Goal: Information Seeking & Learning: Find specific fact

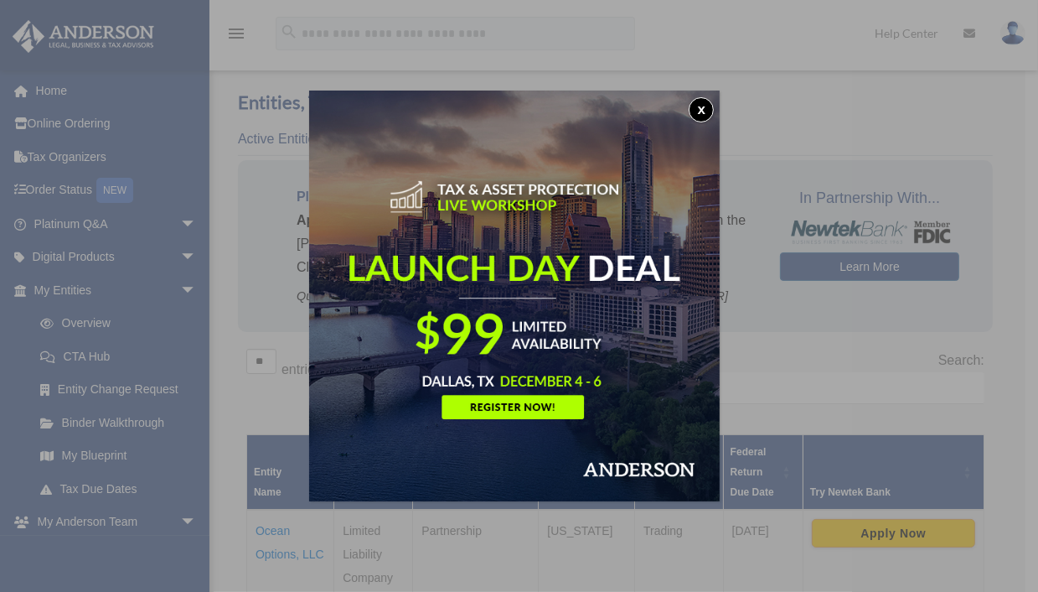
click at [705, 109] on button "x" at bounding box center [701, 109] width 25 height 25
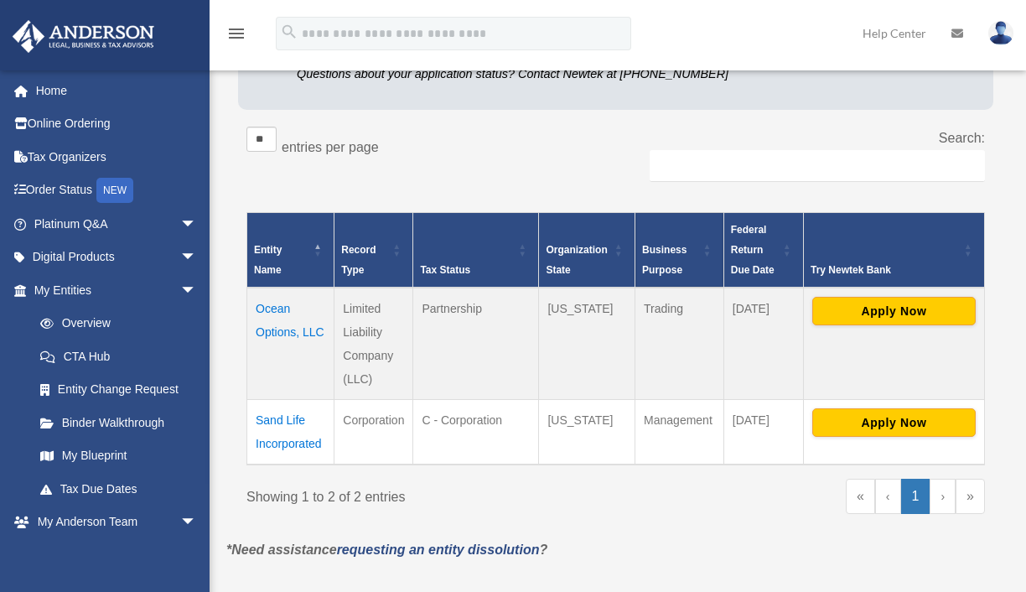
scroll to position [251, 0]
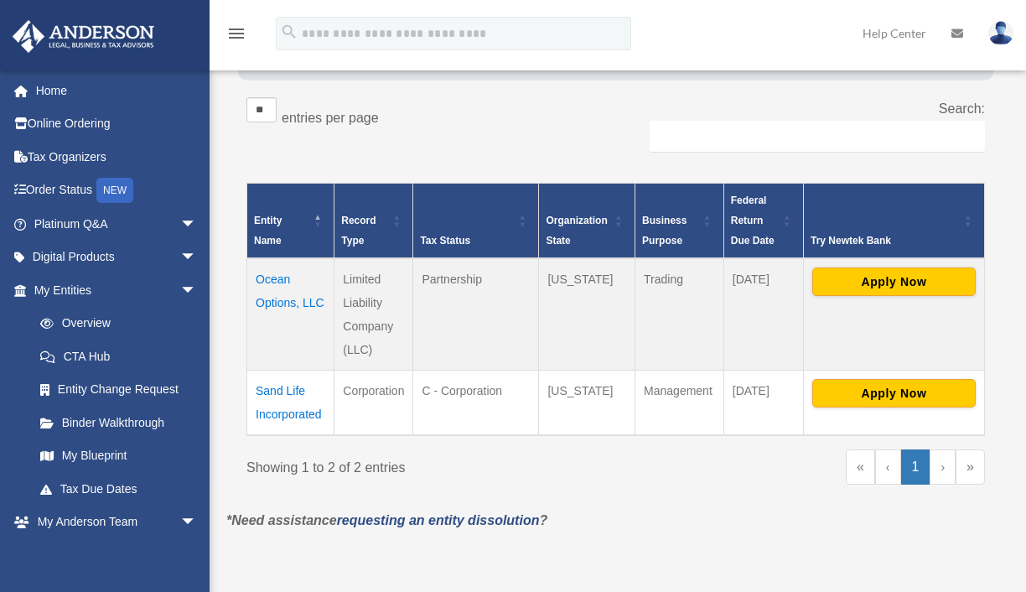
click at [284, 294] on td "Ocean Options, LLC" at bounding box center [290, 314] width 87 height 112
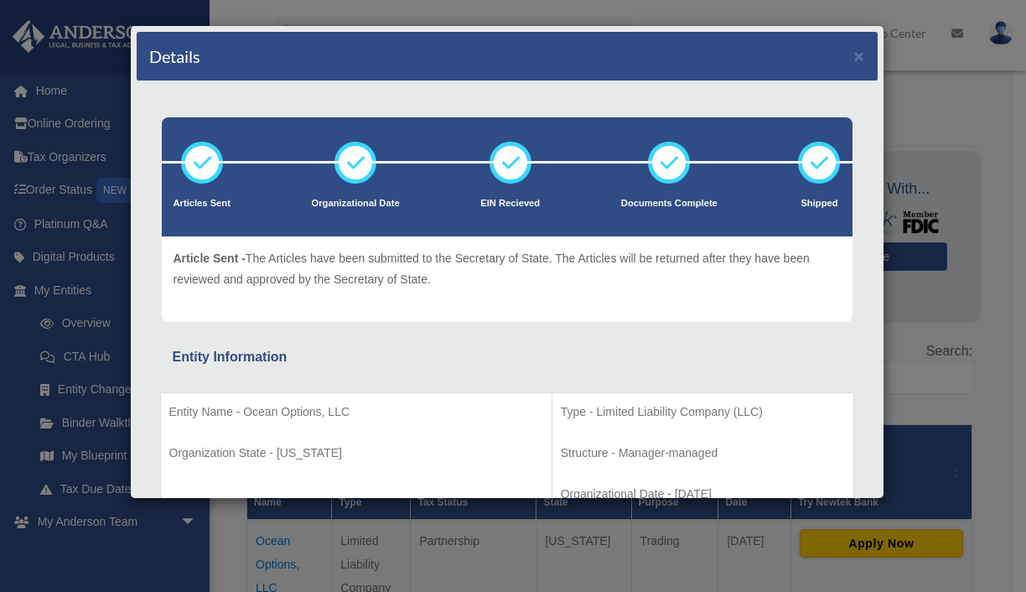
scroll to position [0, 0]
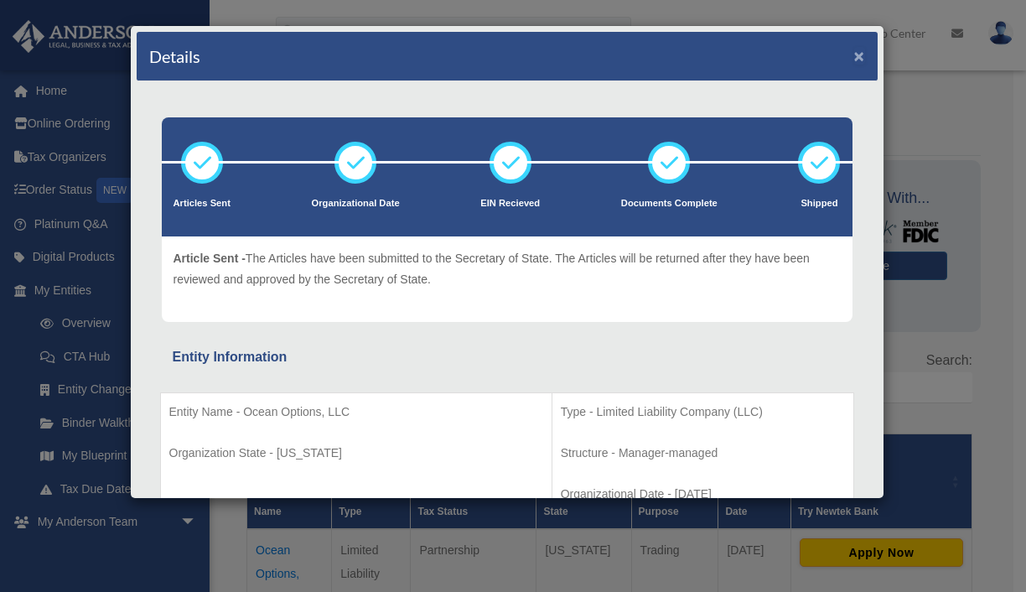
click at [854, 54] on button "×" at bounding box center [859, 56] width 11 height 18
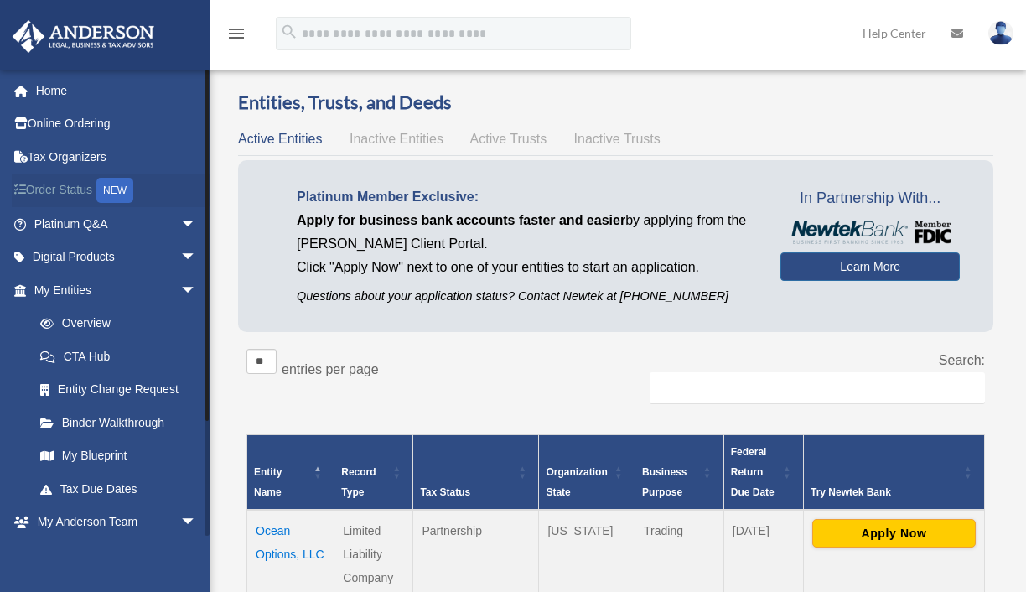
click at [68, 187] on link "Order Status NEW" at bounding box center [117, 190] width 210 height 34
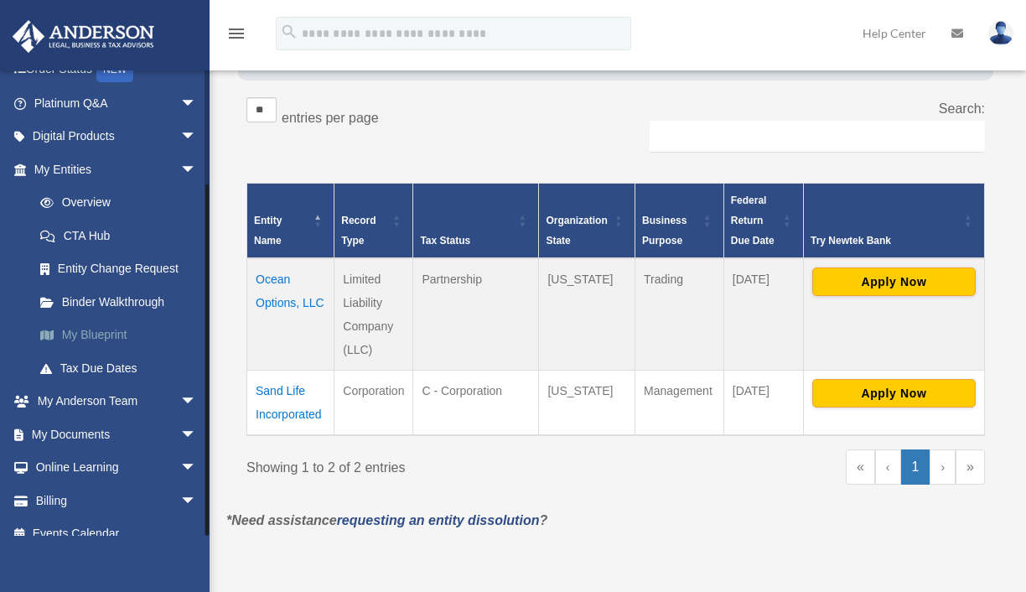
scroll to position [138, 0]
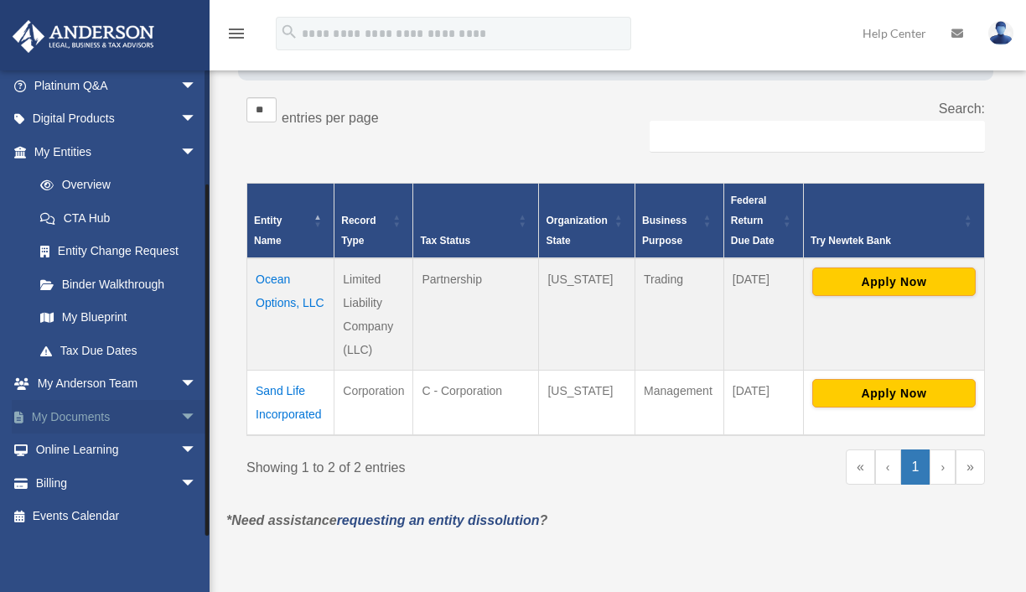
click at [121, 414] on link "My Documents arrow_drop_down" at bounding box center [117, 417] width 210 height 34
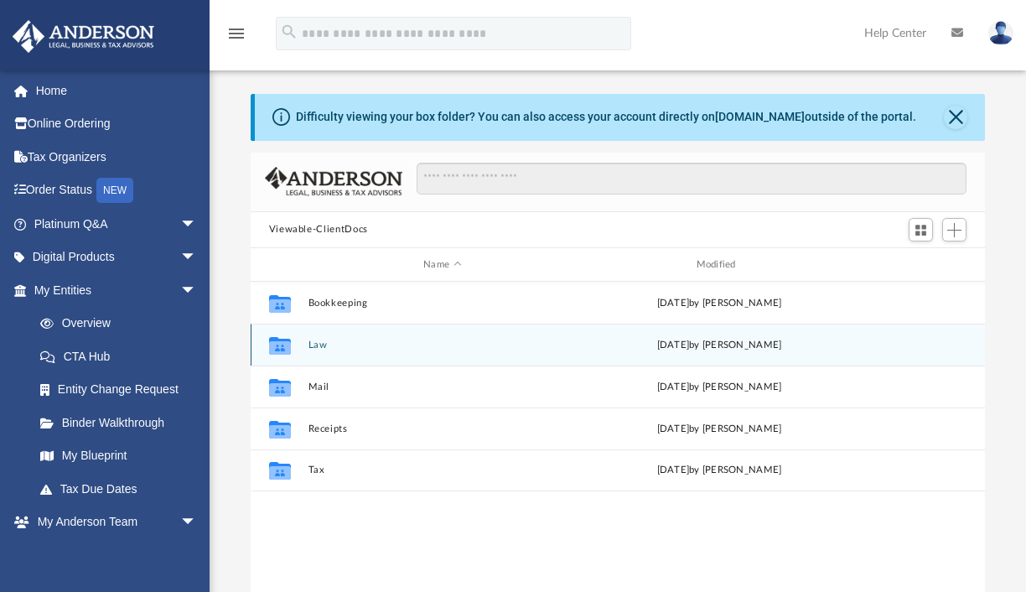
scroll to position [84, 0]
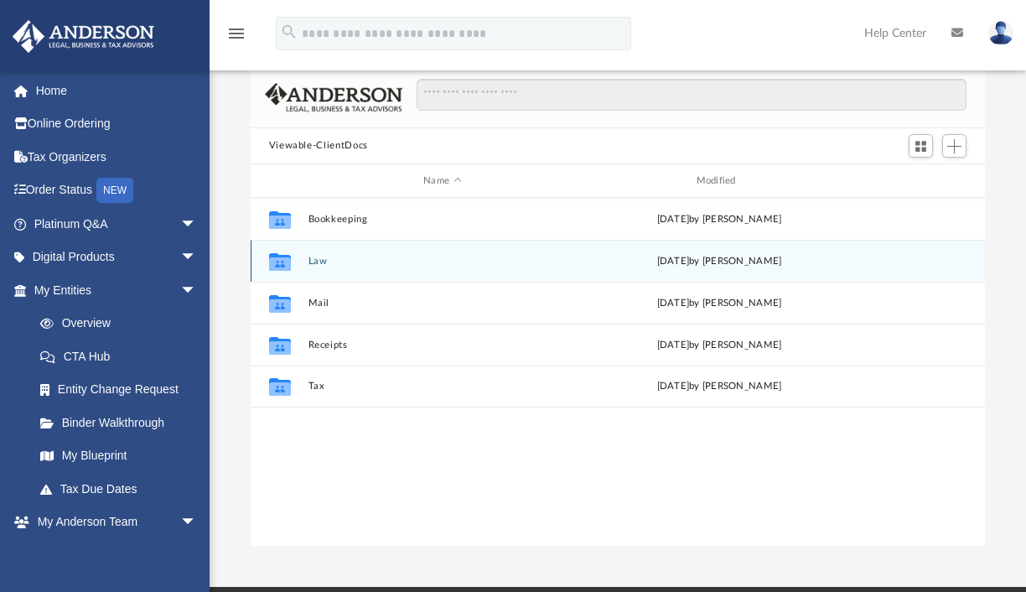
click at [313, 259] on button "Law" at bounding box center [442, 261] width 269 height 11
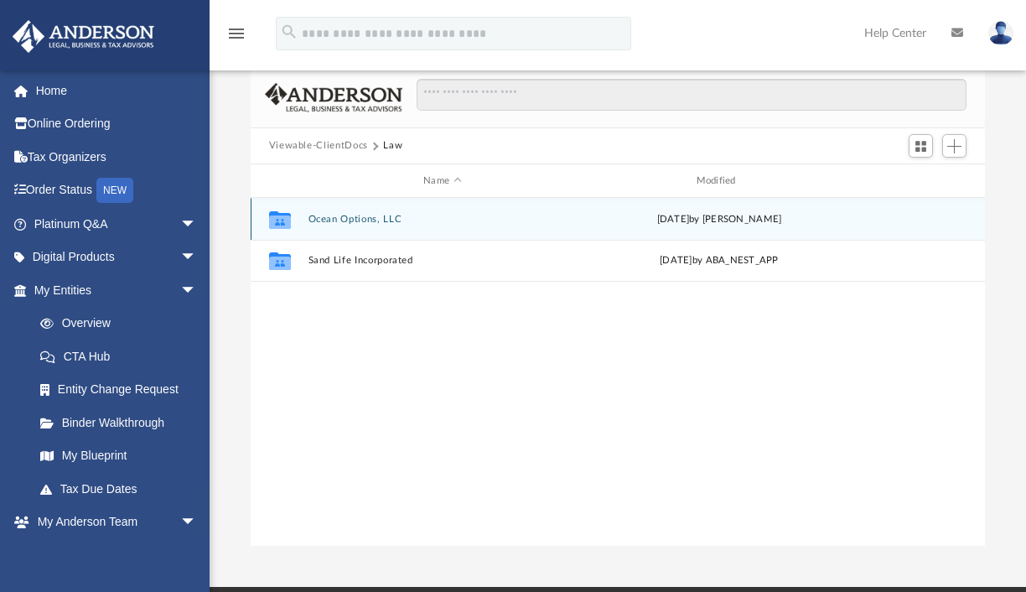
click at [330, 207] on div "Collaborated Folder Ocean Options, LLC Thu Sep 18 2025 by Lauren Thornton" at bounding box center [618, 219] width 735 height 42
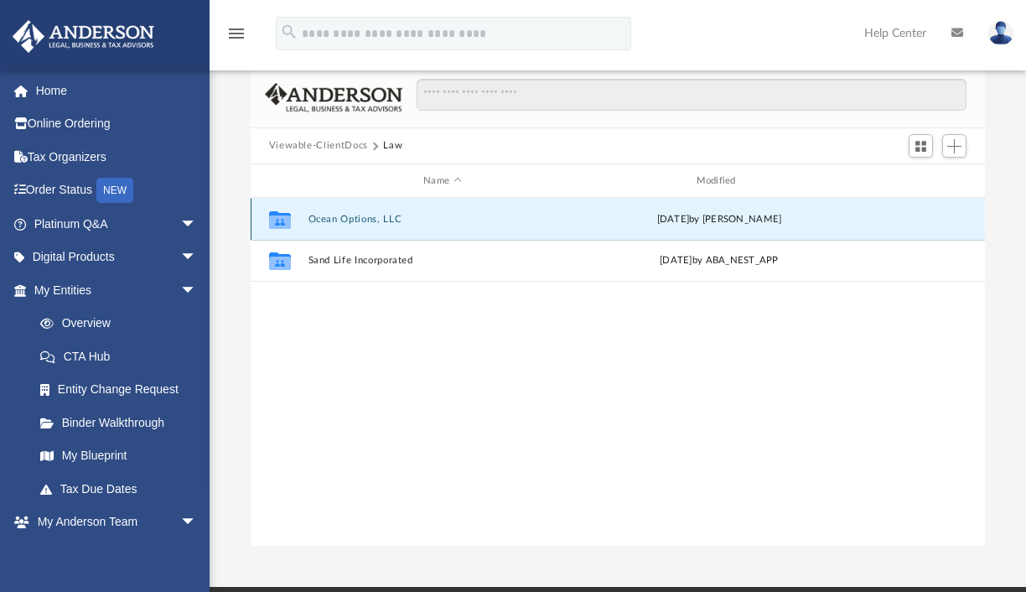
click at [329, 218] on button "Ocean Options, LLC" at bounding box center [442, 219] width 269 height 11
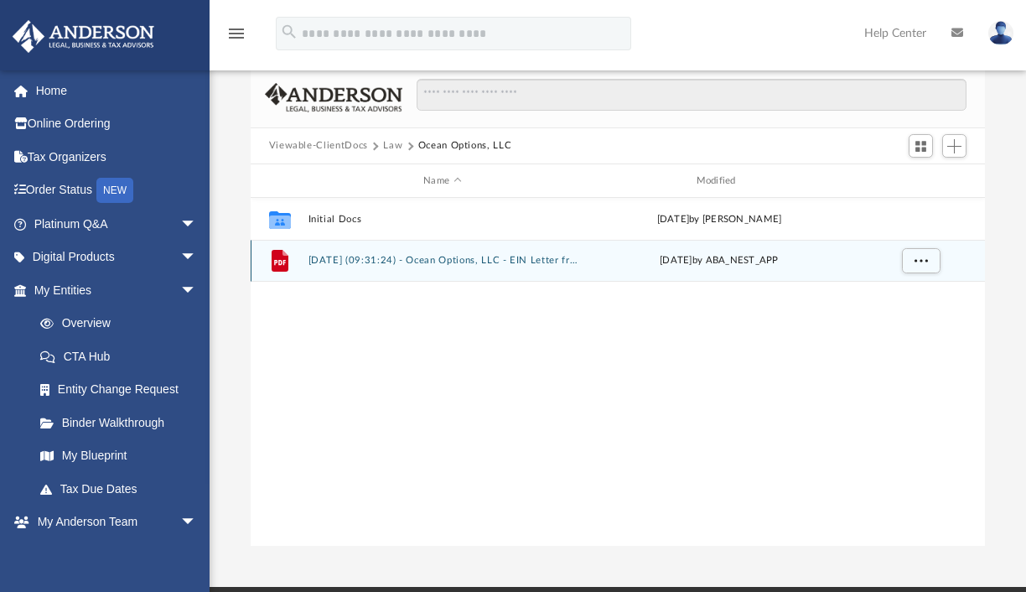
click at [358, 260] on button "2025.09.09 (09:31:24) - Ocean Options, LLC - EIN Letter from IRS.pdf" at bounding box center [442, 261] width 269 height 11
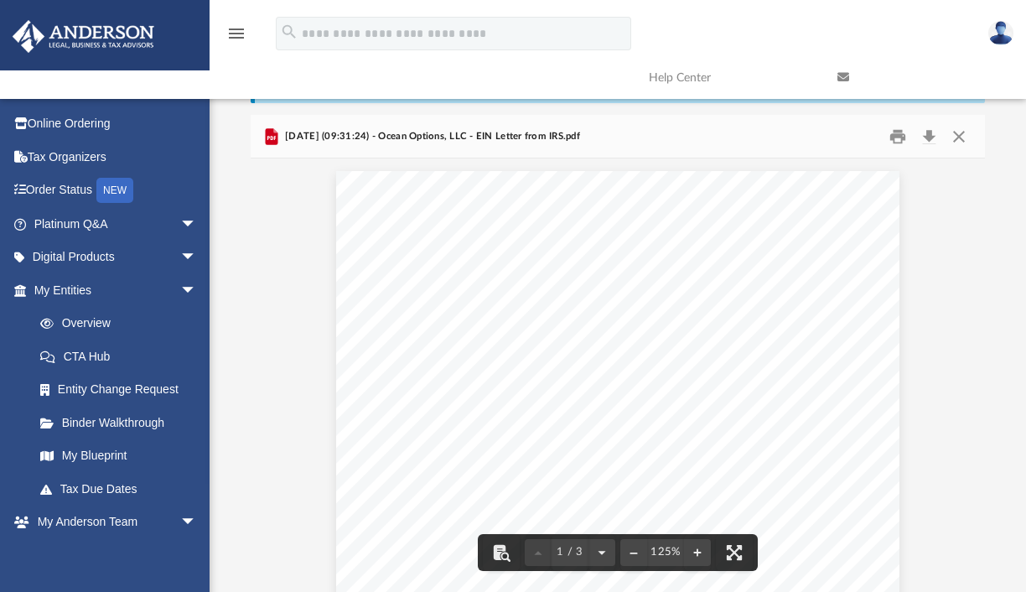
scroll to position [0, 0]
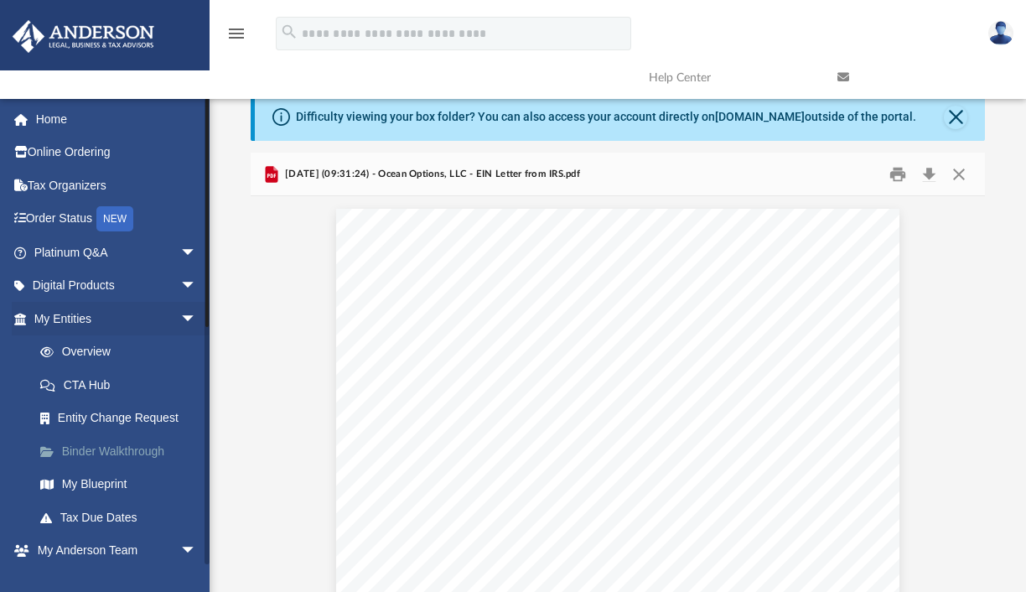
click at [128, 445] on link "Binder Walkthrough" at bounding box center [122, 451] width 199 height 34
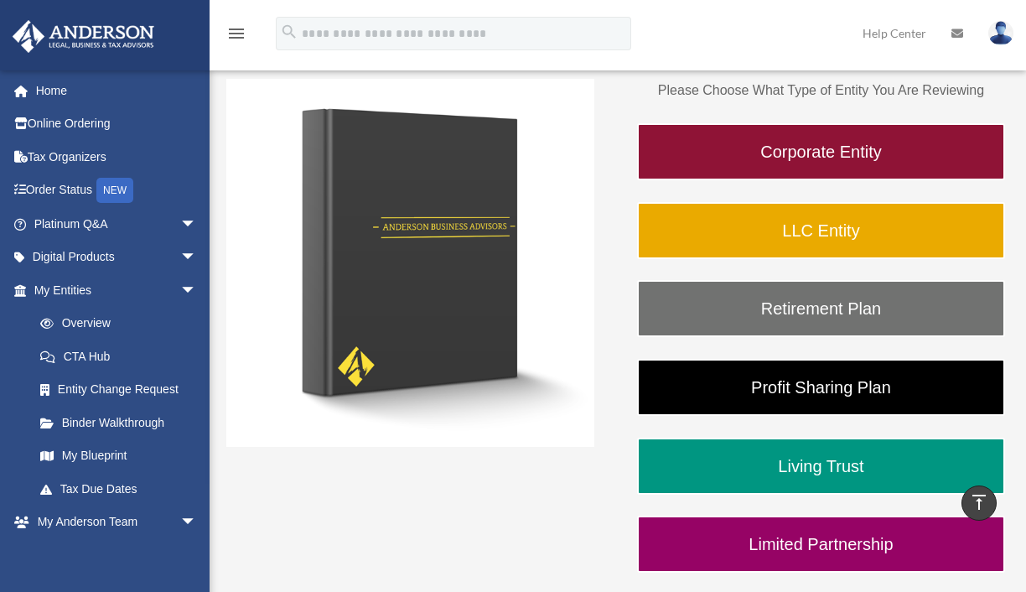
scroll to position [201, 0]
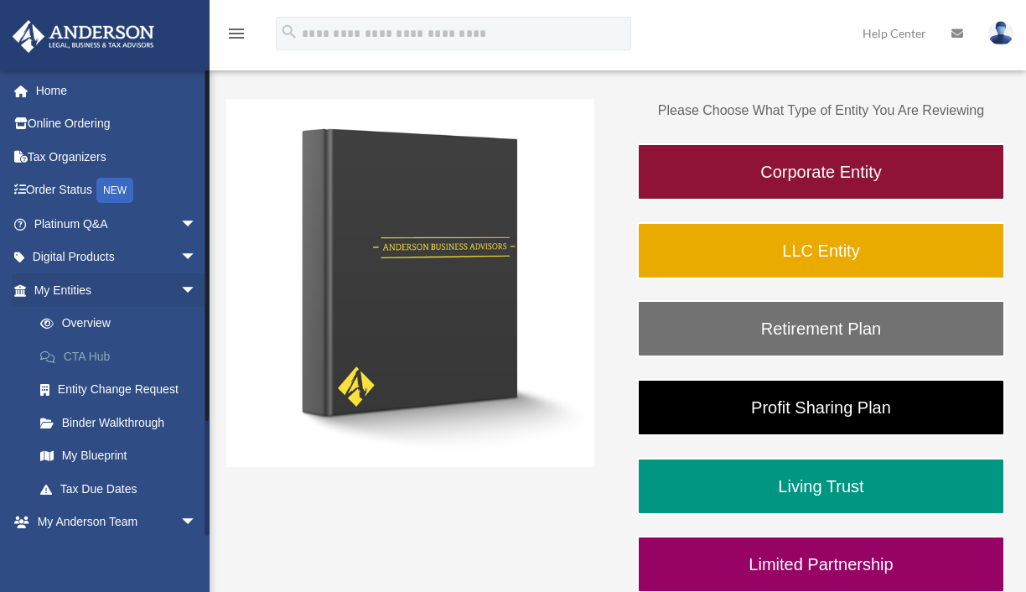
click at [86, 361] on link "CTA Hub" at bounding box center [122, 356] width 199 height 34
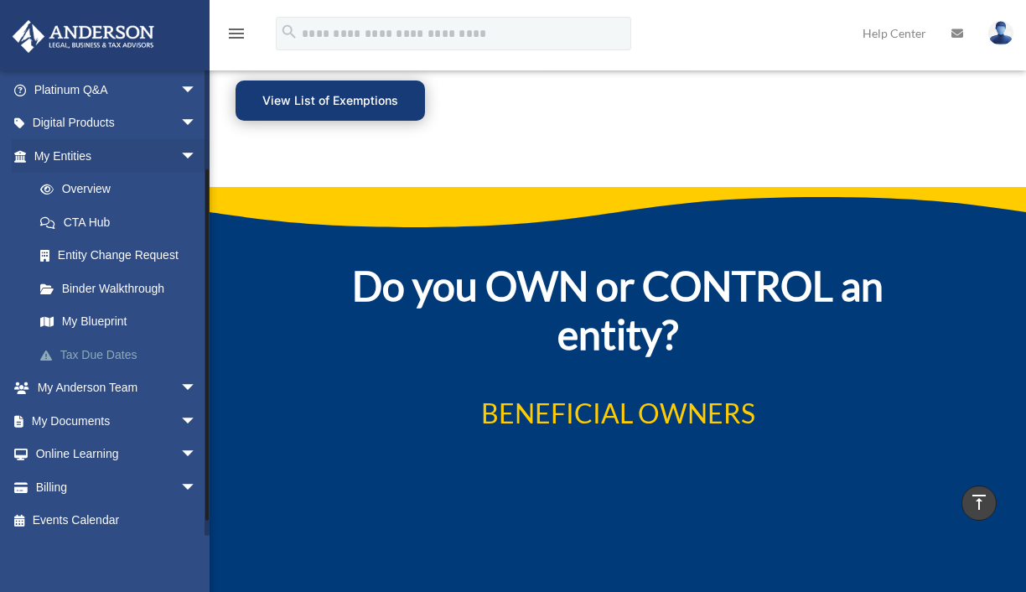
scroll to position [138, 0]
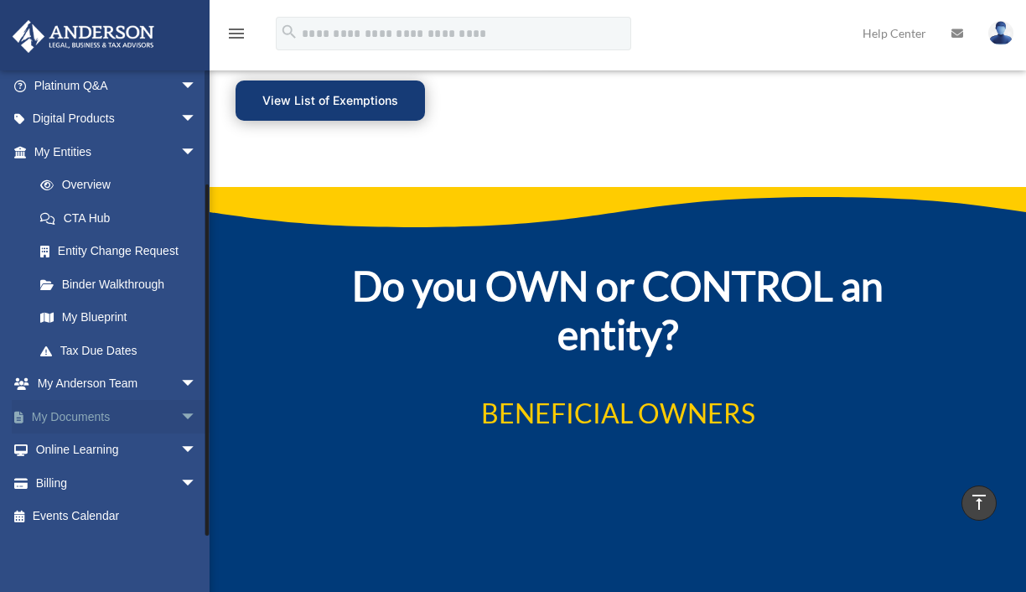
click at [104, 415] on link "My Documents arrow_drop_down" at bounding box center [117, 417] width 210 height 34
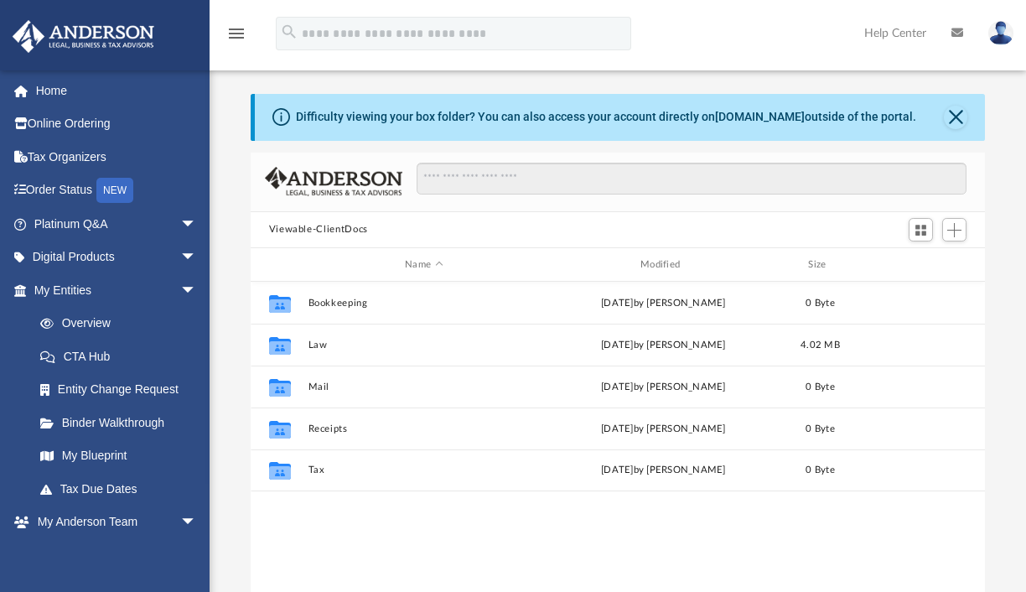
scroll to position [368, 722]
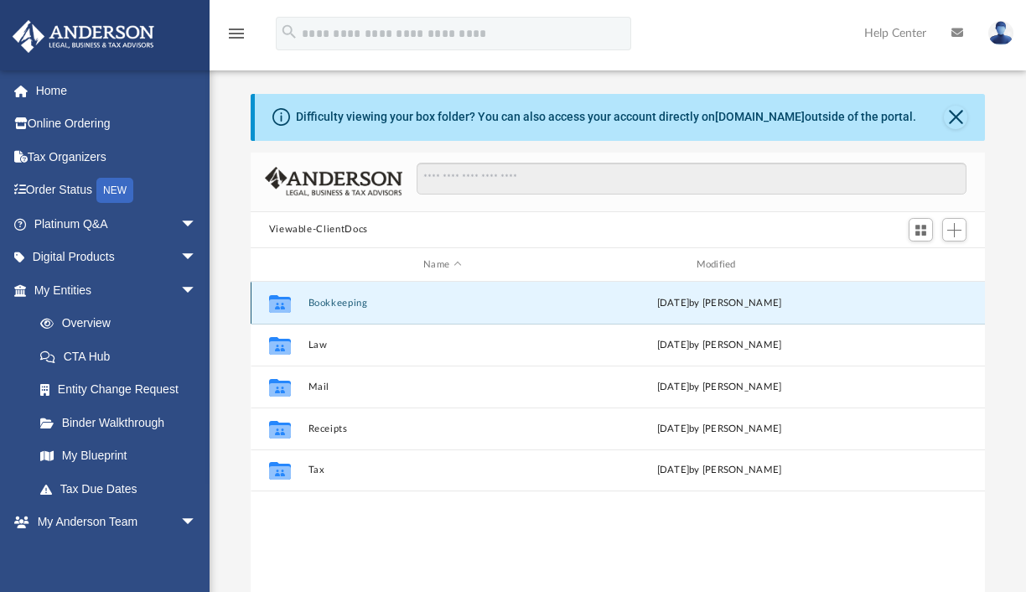
click at [347, 305] on button "Bookkeeping" at bounding box center [442, 303] width 269 height 11
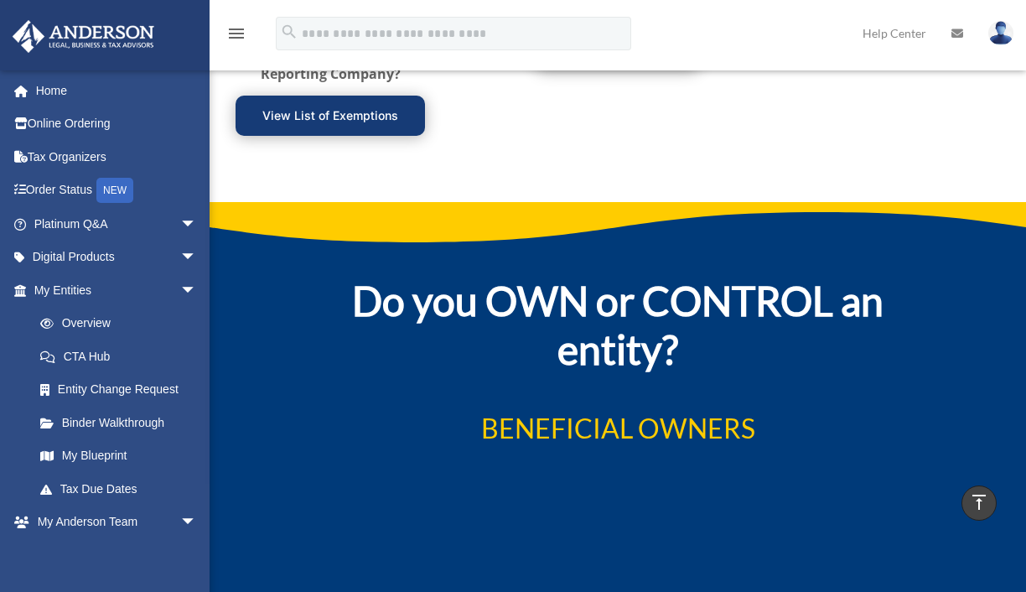
scroll to position [2347, 0]
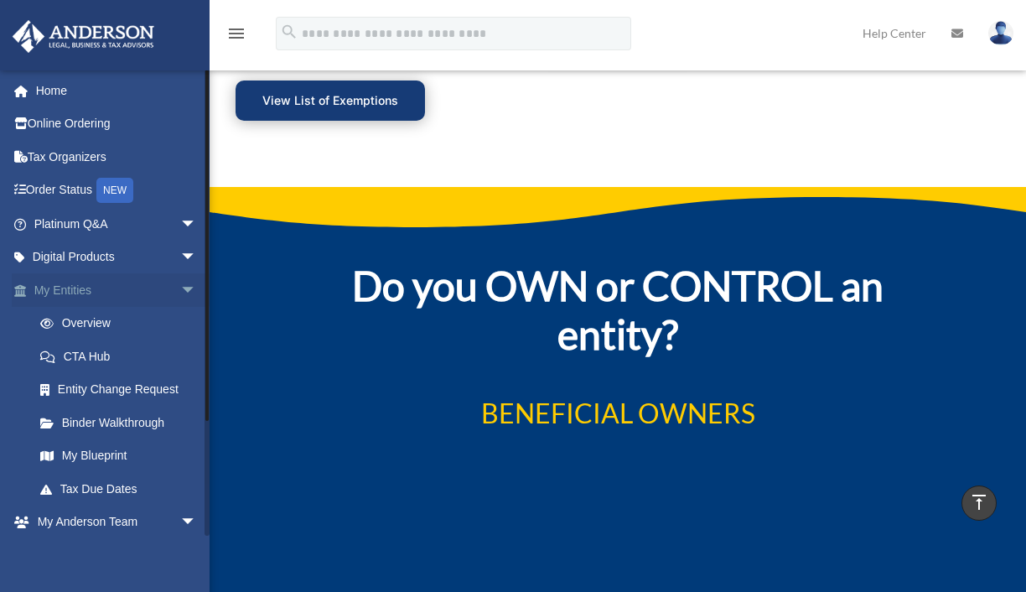
click at [87, 288] on link "My Entities arrow_drop_down" at bounding box center [117, 290] width 210 height 34
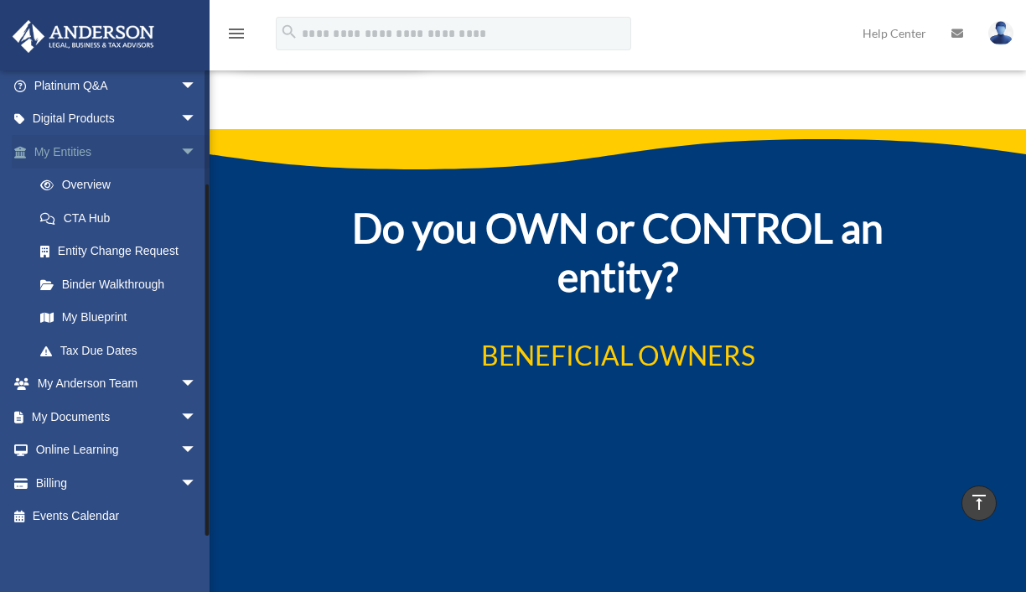
scroll to position [2431, 0]
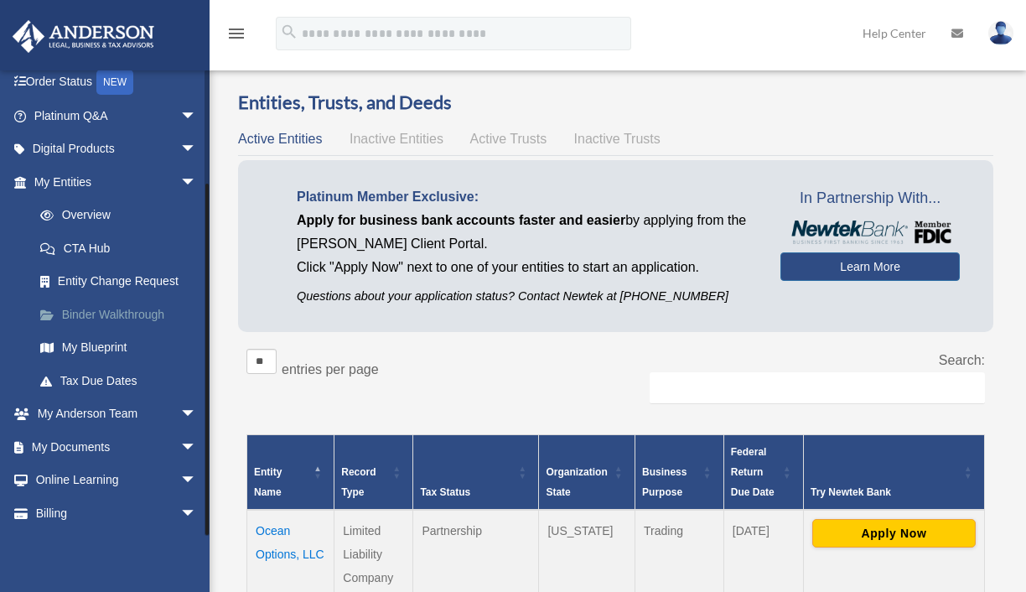
scroll to position [138, 0]
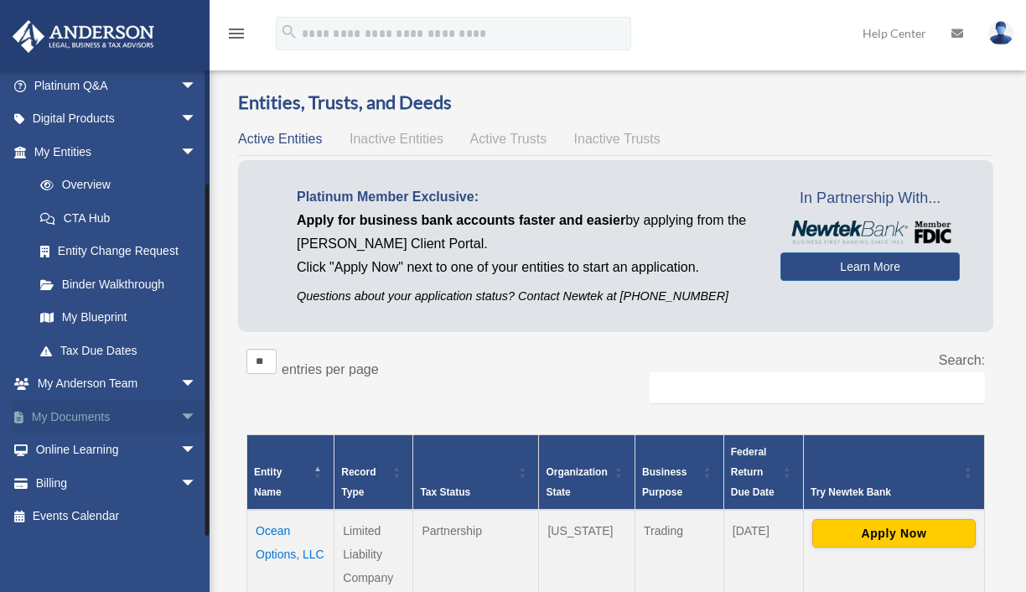
click at [180, 416] on span "arrow_drop_down" at bounding box center [197, 417] width 34 height 34
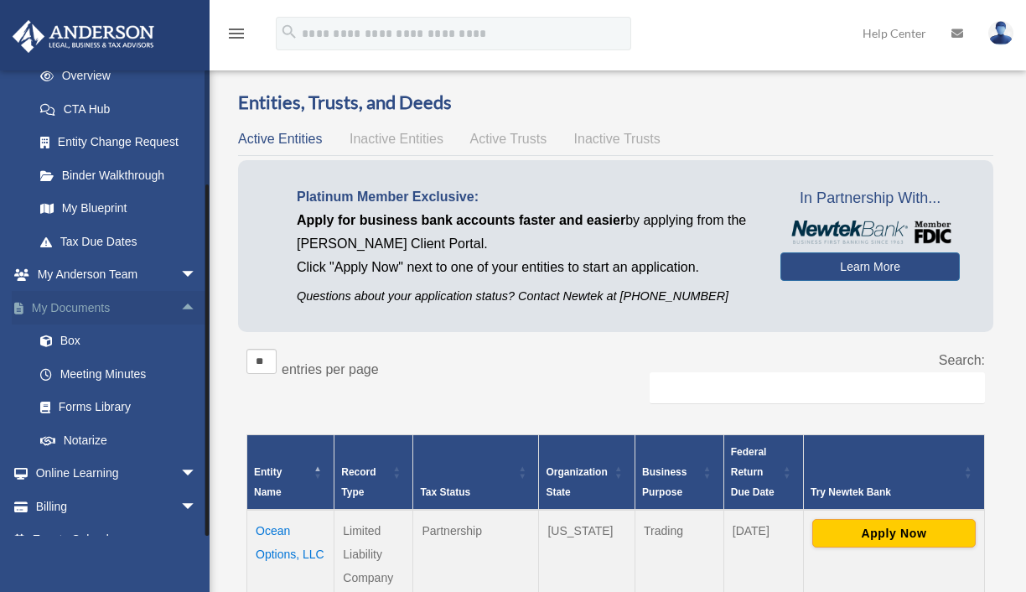
scroll to position [272, 0]
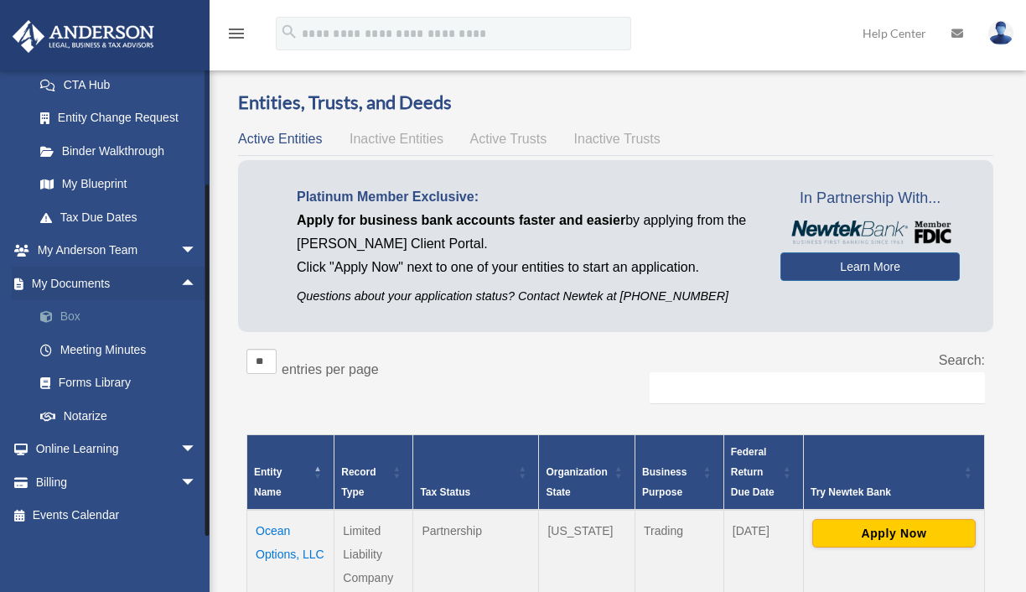
click at [70, 321] on link "Box" at bounding box center [122, 317] width 199 height 34
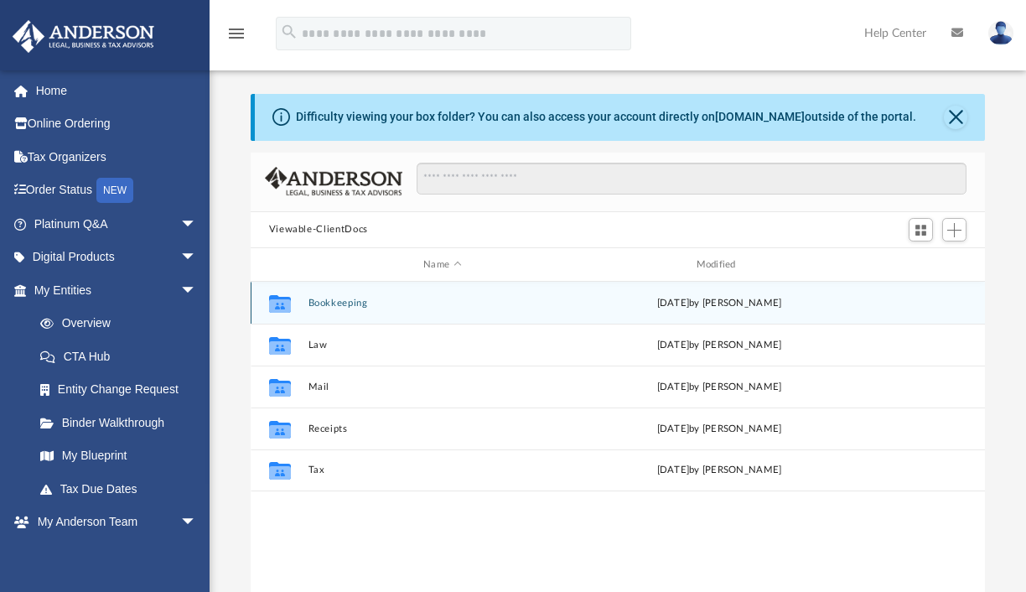
scroll to position [84, 0]
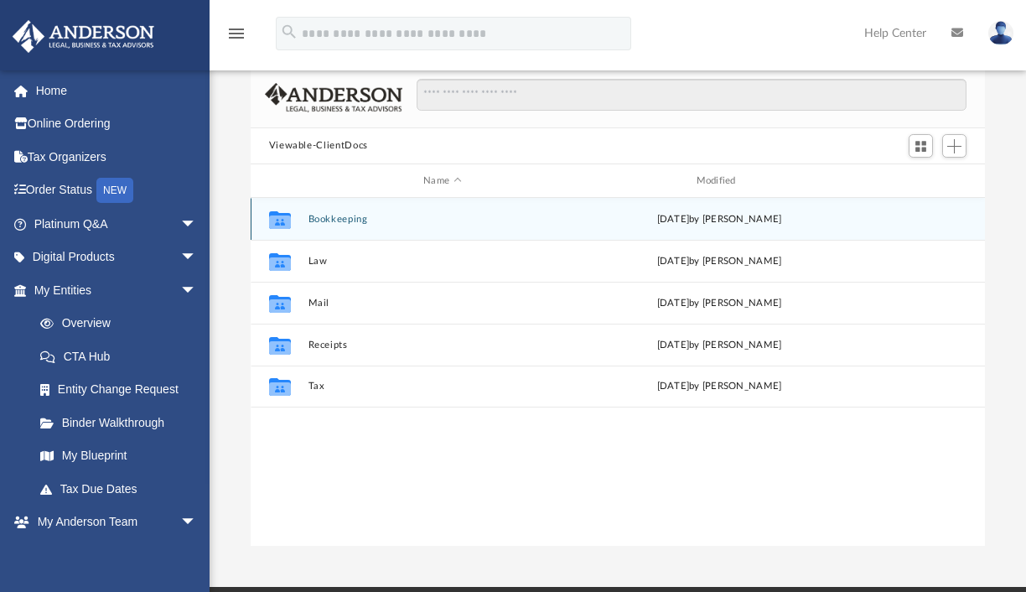
click at [339, 217] on button "Bookkeeping" at bounding box center [442, 219] width 269 height 11
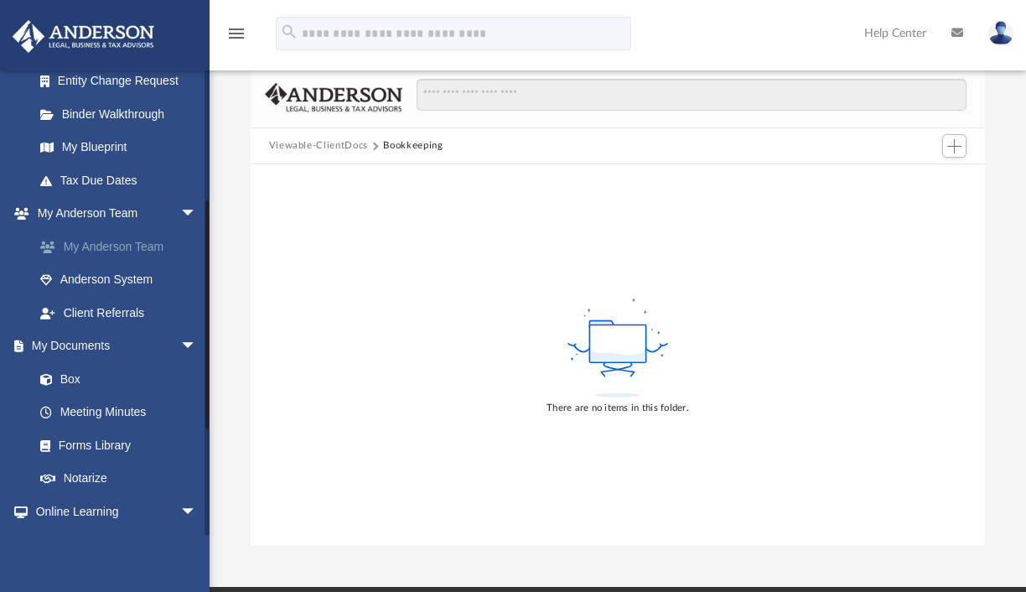
scroll to position [335, 0]
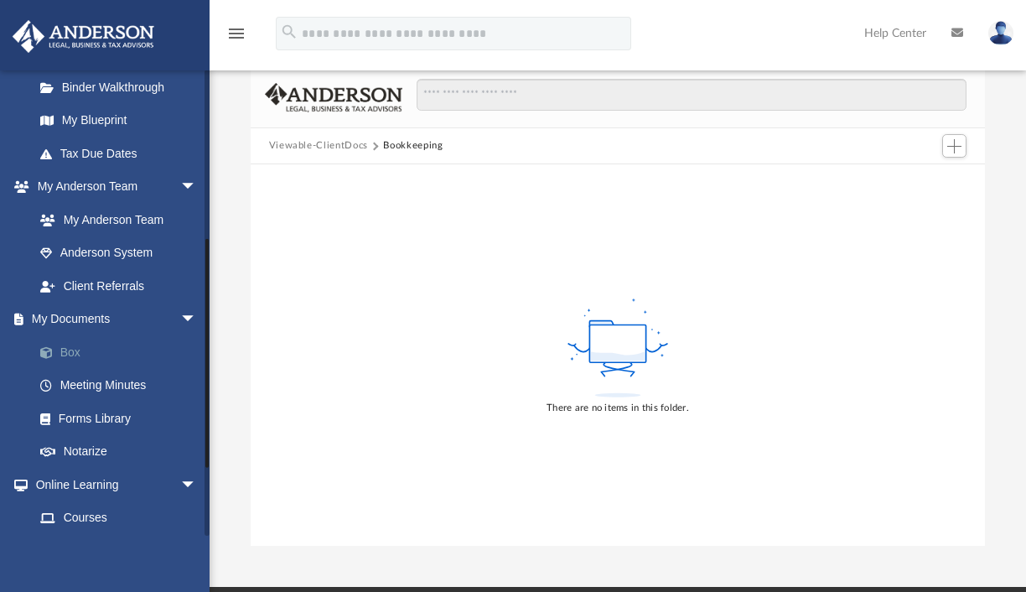
click at [75, 353] on link "Box" at bounding box center [122, 352] width 199 height 34
click at [65, 344] on link "Box" at bounding box center [122, 352] width 199 height 34
click at [180, 314] on span "arrow_drop_down" at bounding box center [197, 320] width 34 height 34
click at [180, 320] on span "arrow_drop_up" at bounding box center [197, 320] width 34 height 34
click at [62, 348] on link "Box" at bounding box center [122, 352] width 199 height 34
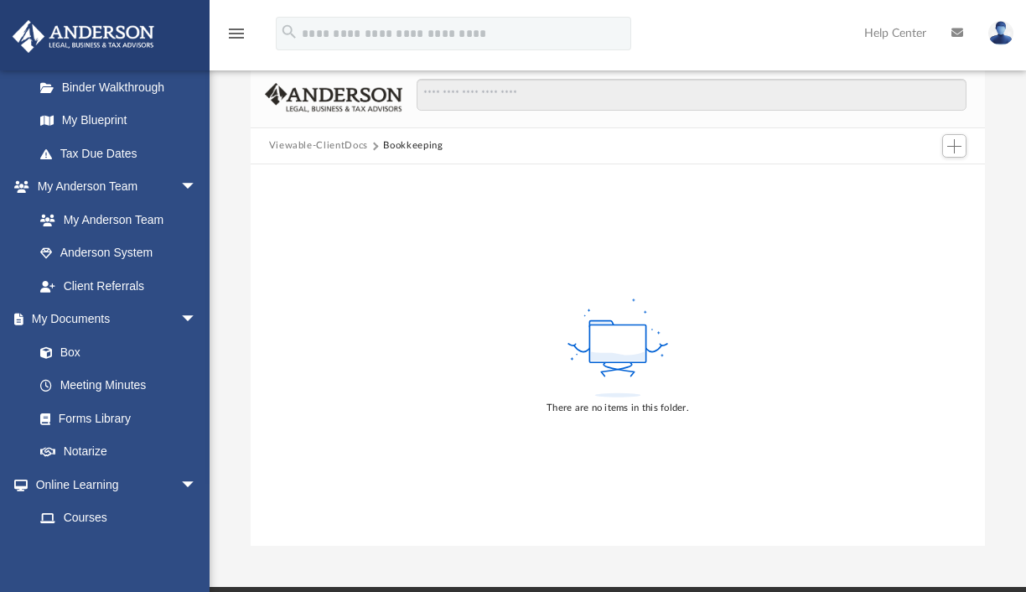
click at [241, 38] on icon "menu" at bounding box center [236, 33] width 20 height 20
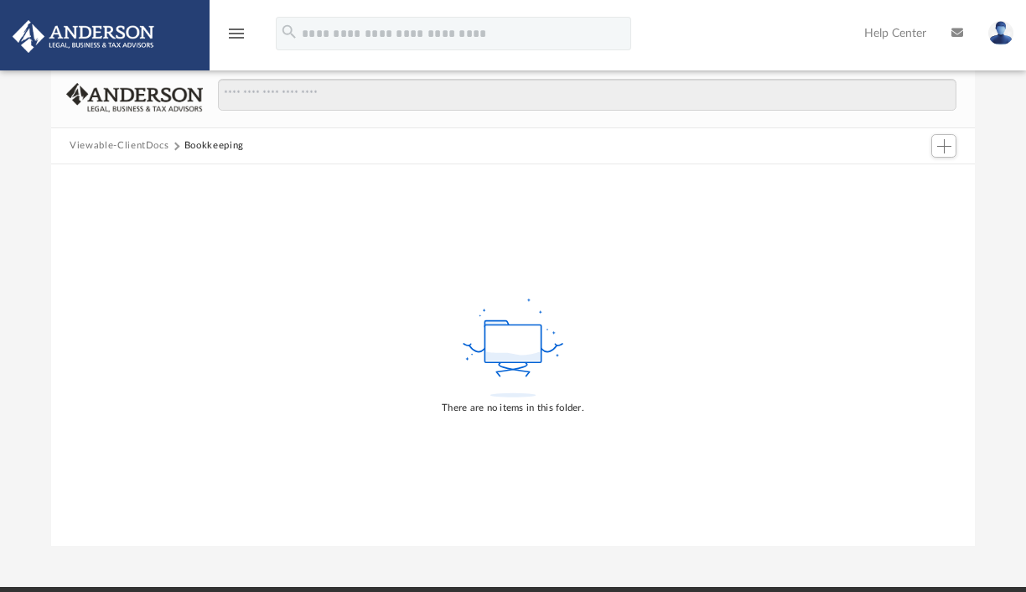
click at [241, 38] on icon "menu" at bounding box center [236, 33] width 20 height 20
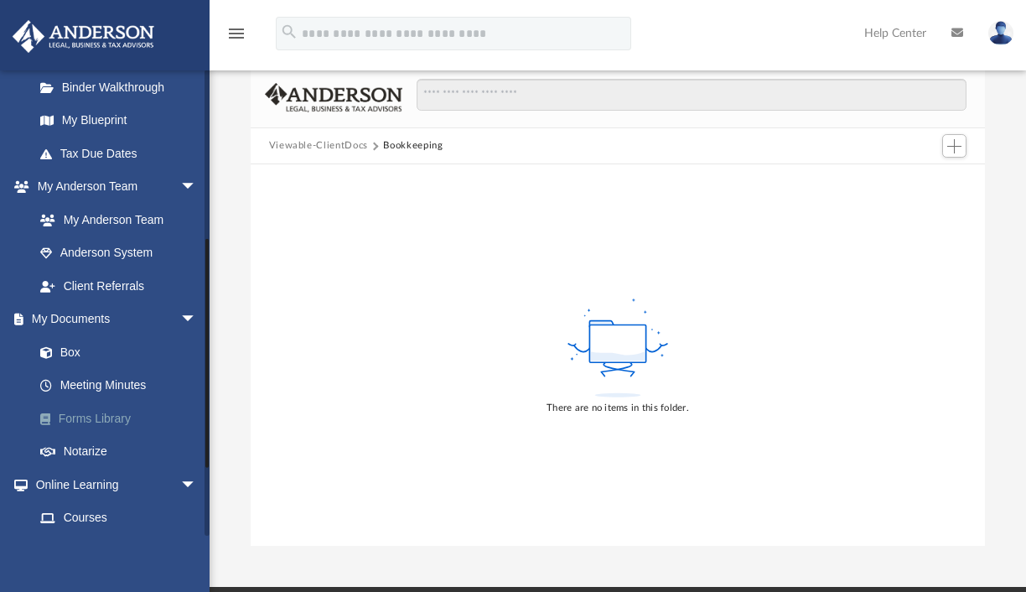
click at [87, 419] on link "Forms Library" at bounding box center [122, 418] width 199 height 34
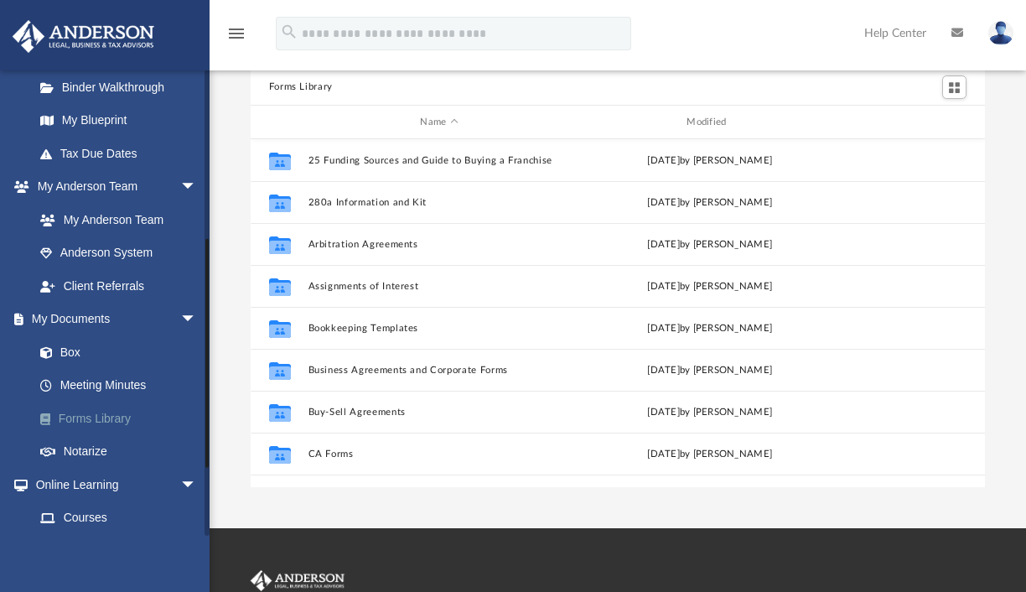
scroll to position [368, 722]
click at [80, 316] on link "My Documents arrow_drop_down" at bounding box center [117, 320] width 210 height 34
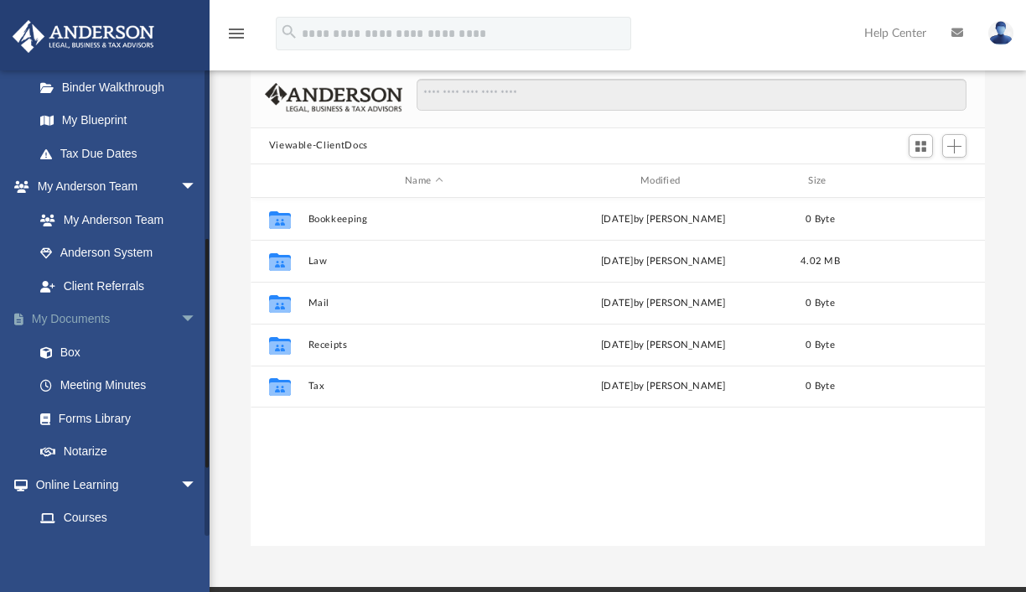
scroll to position [368, 722]
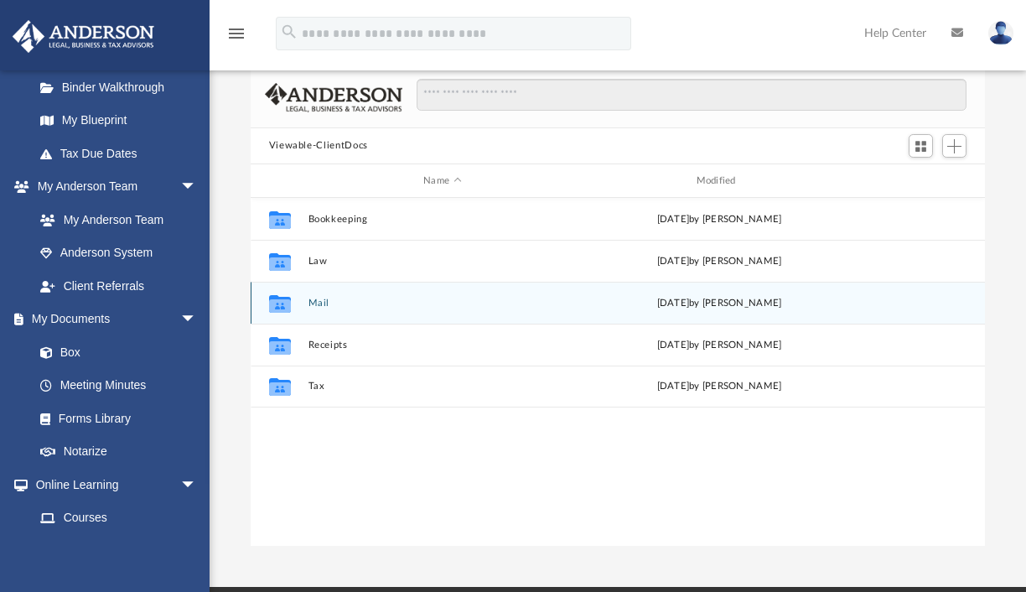
click at [318, 304] on button "Mail" at bounding box center [442, 303] width 269 height 11
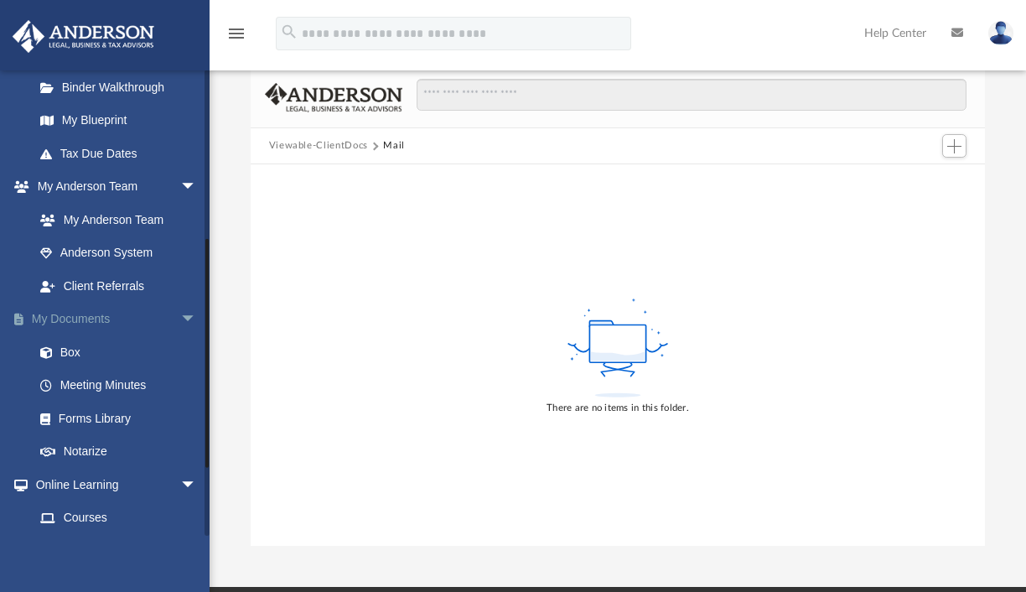
click at [100, 324] on link "My Documents arrow_drop_down" at bounding box center [117, 320] width 210 height 34
click at [78, 318] on link "My Documents arrow_drop_down" at bounding box center [117, 320] width 210 height 34
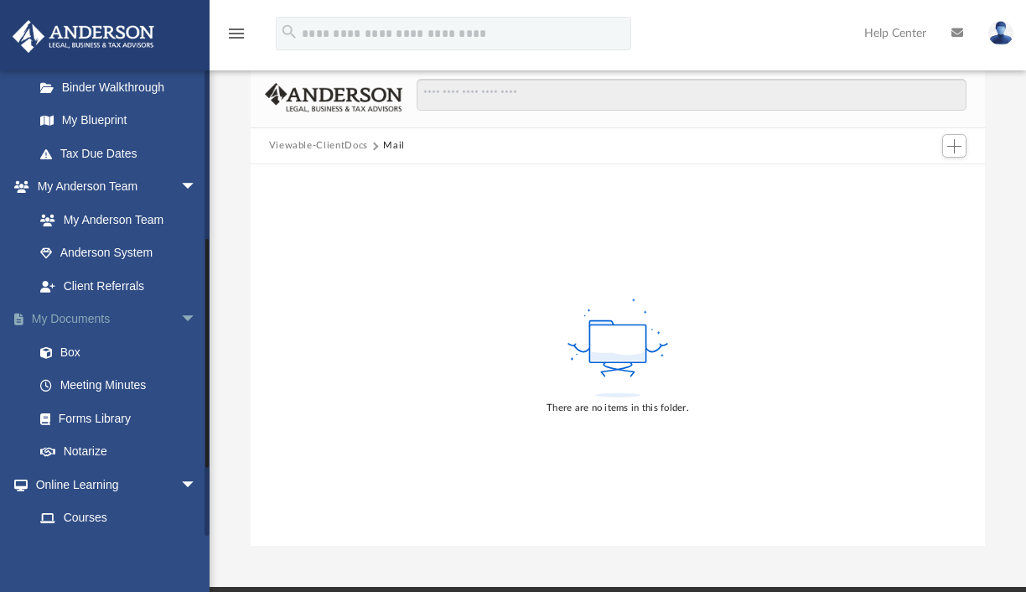
click at [78, 318] on link "My Documents arrow_drop_down" at bounding box center [117, 320] width 210 height 34
click at [339, 150] on button "Viewable-ClientDocs" at bounding box center [318, 145] width 99 height 15
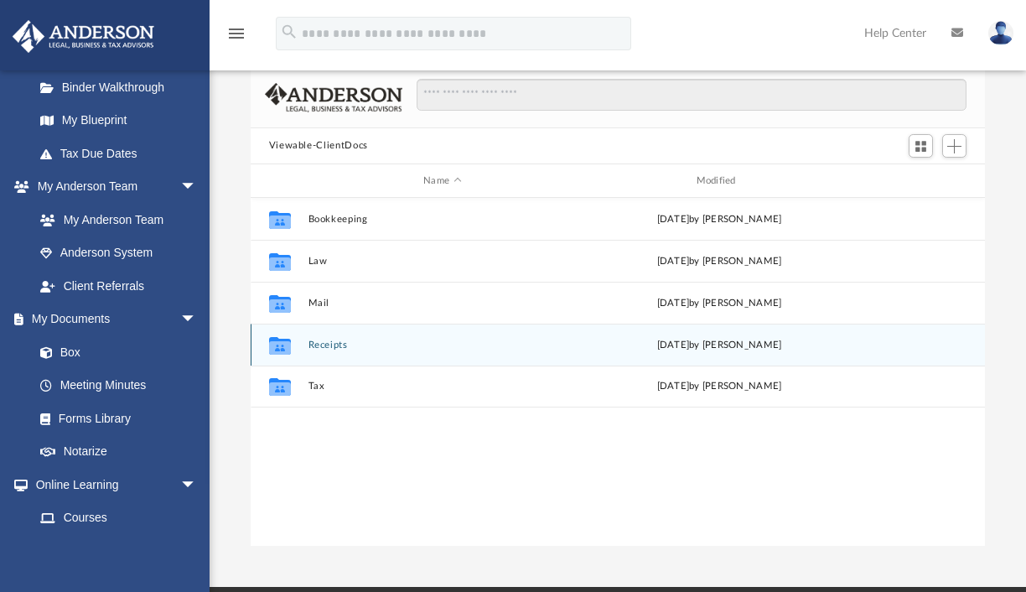
click at [320, 345] on button "Receipts" at bounding box center [442, 344] width 269 height 11
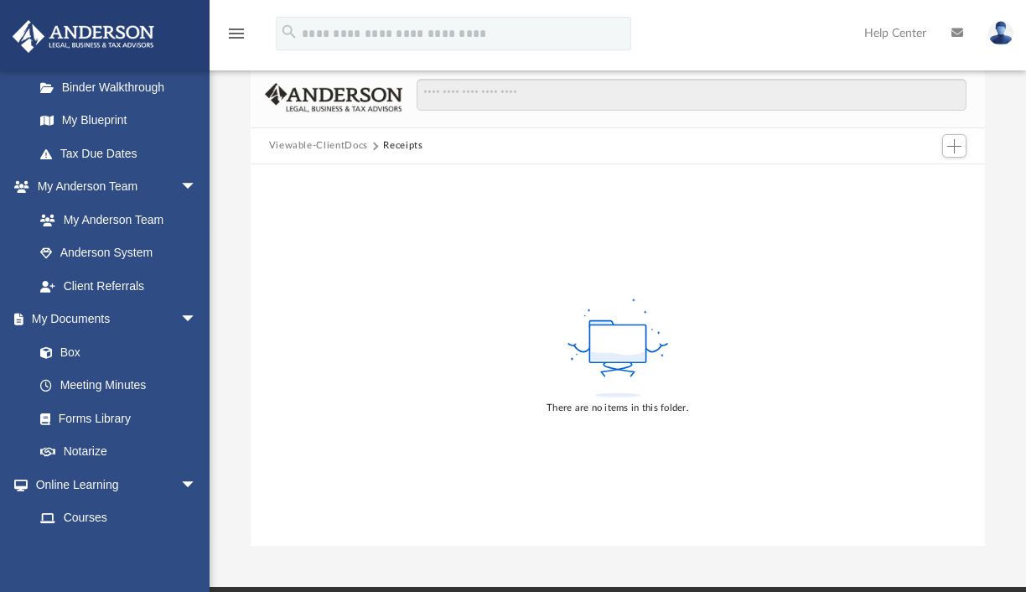
click at [322, 143] on button "Viewable-ClientDocs" at bounding box center [318, 145] width 99 height 15
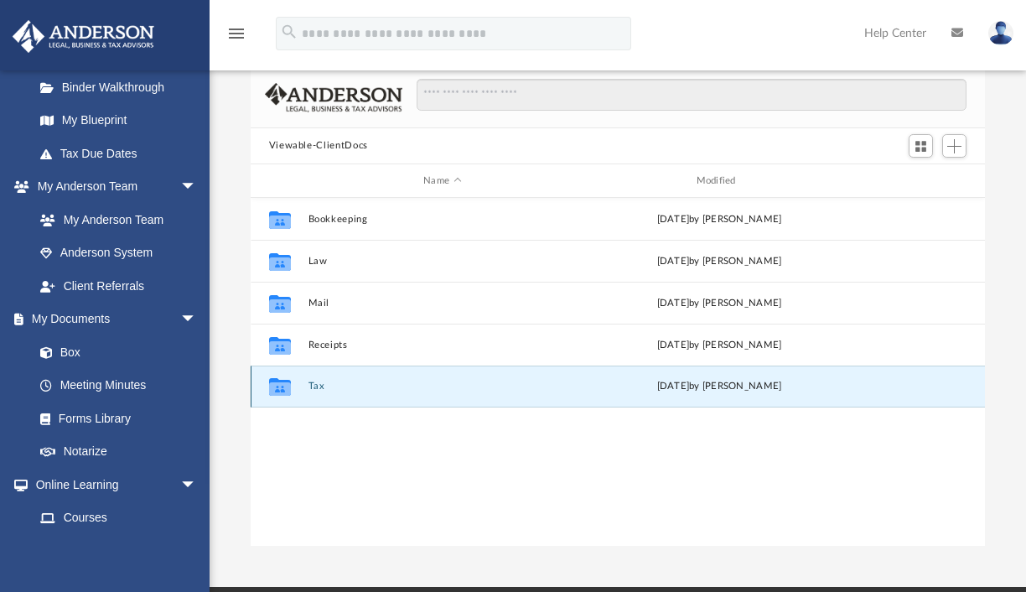
click at [308, 390] on button "Tax" at bounding box center [442, 386] width 269 height 11
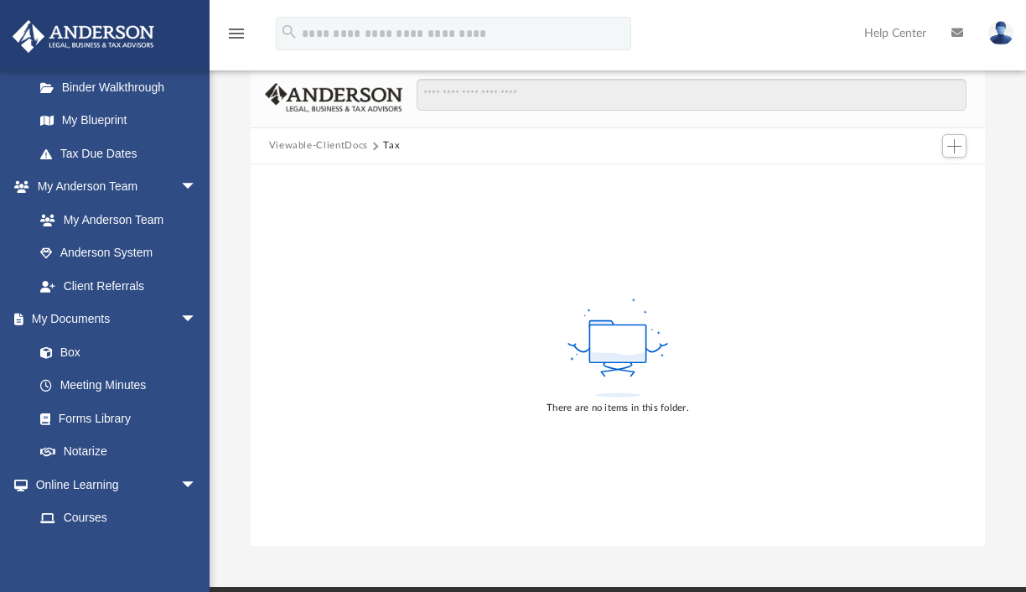
click at [314, 150] on button "Viewable-ClientDocs" at bounding box center [318, 145] width 99 height 15
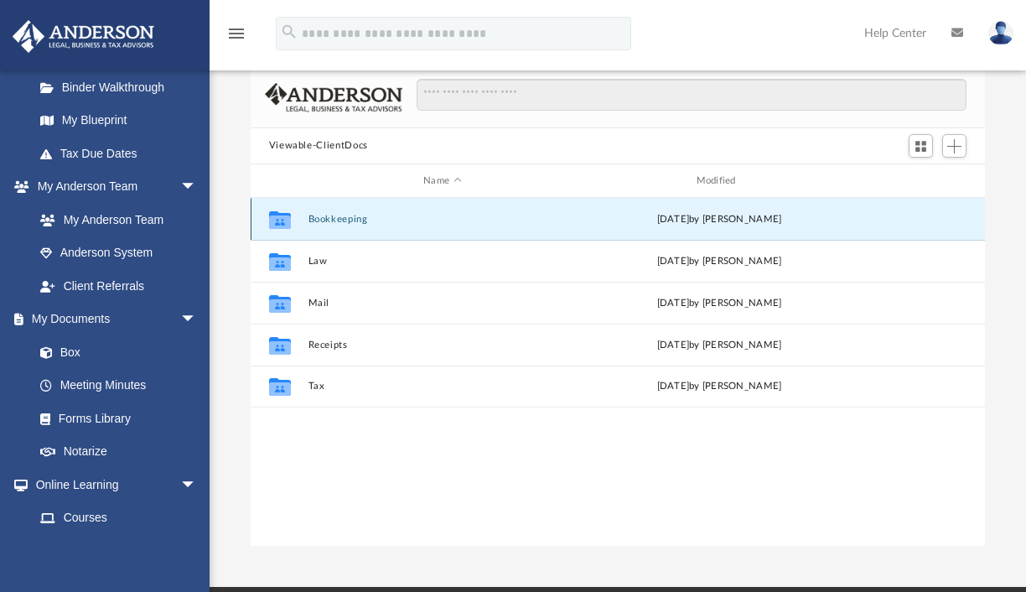
click at [345, 218] on button "Bookkeeping" at bounding box center [442, 219] width 269 height 11
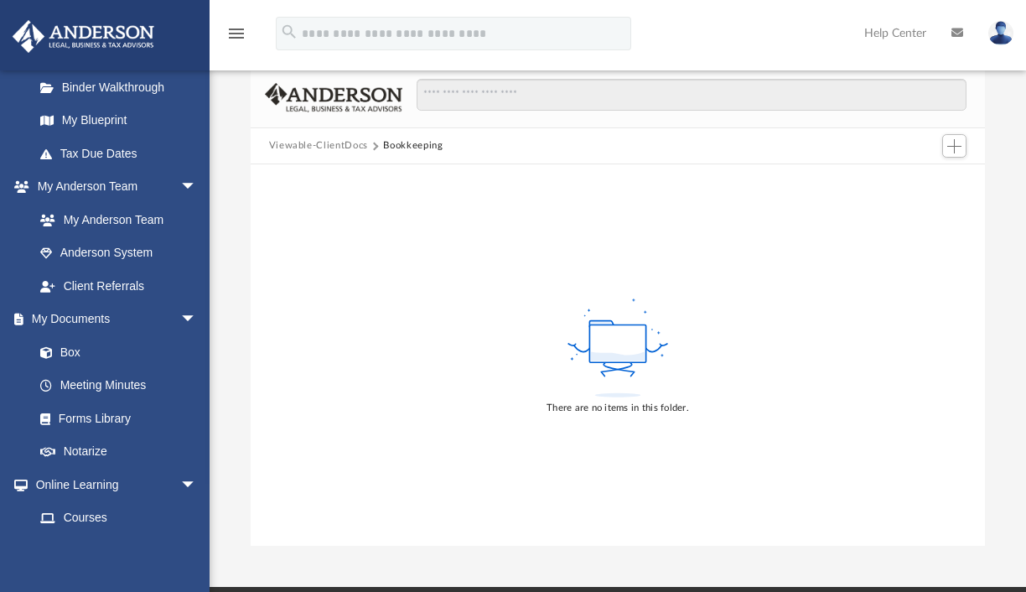
click at [341, 143] on button "Viewable-ClientDocs" at bounding box center [318, 145] width 99 height 15
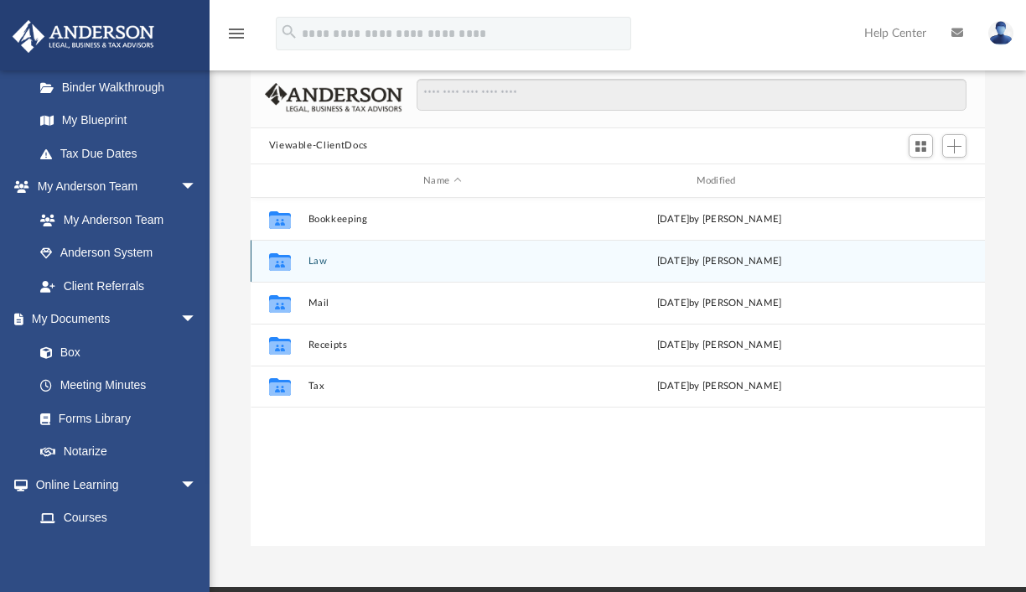
click at [321, 261] on button "Law" at bounding box center [442, 261] width 269 height 11
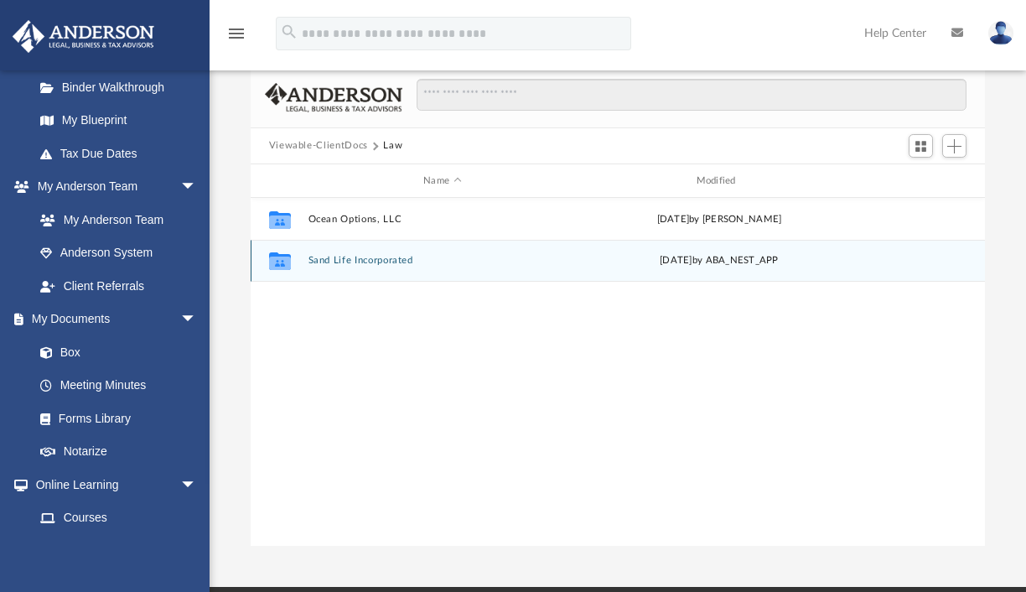
click at [344, 261] on button "Sand Life Incorporated" at bounding box center [442, 261] width 269 height 11
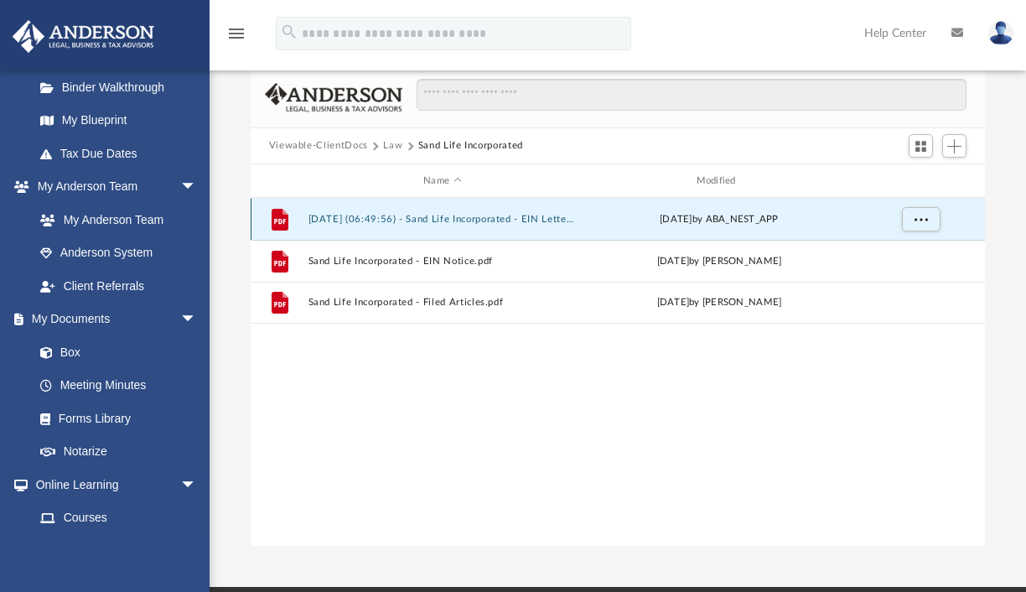
click at [479, 221] on button "[DATE] (06:49:56) - Sand Life Incorporated - EIN Letter from IRS.pdf" at bounding box center [442, 219] width 269 height 11
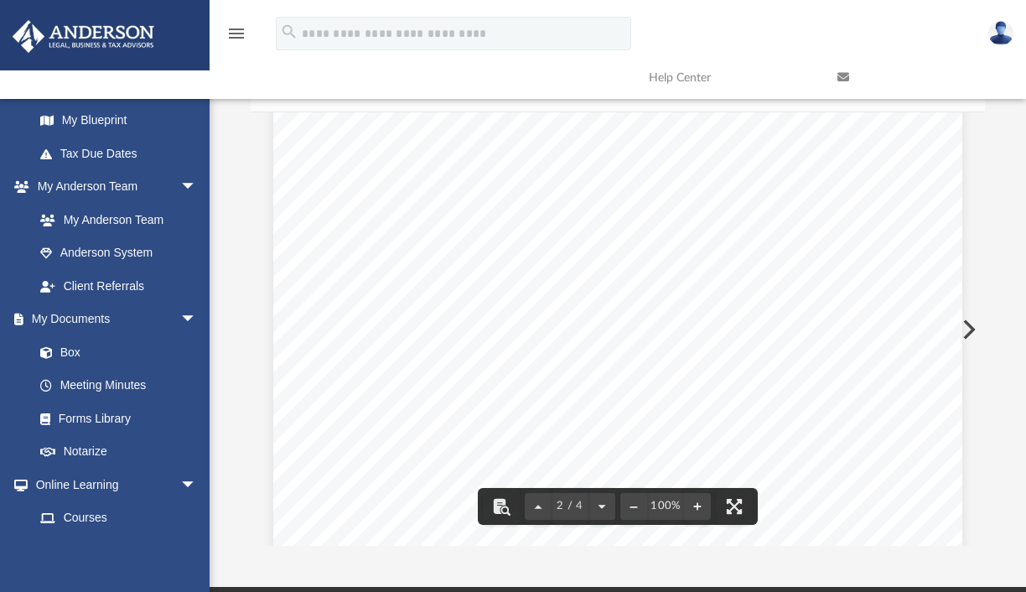
scroll to position [600, 0]
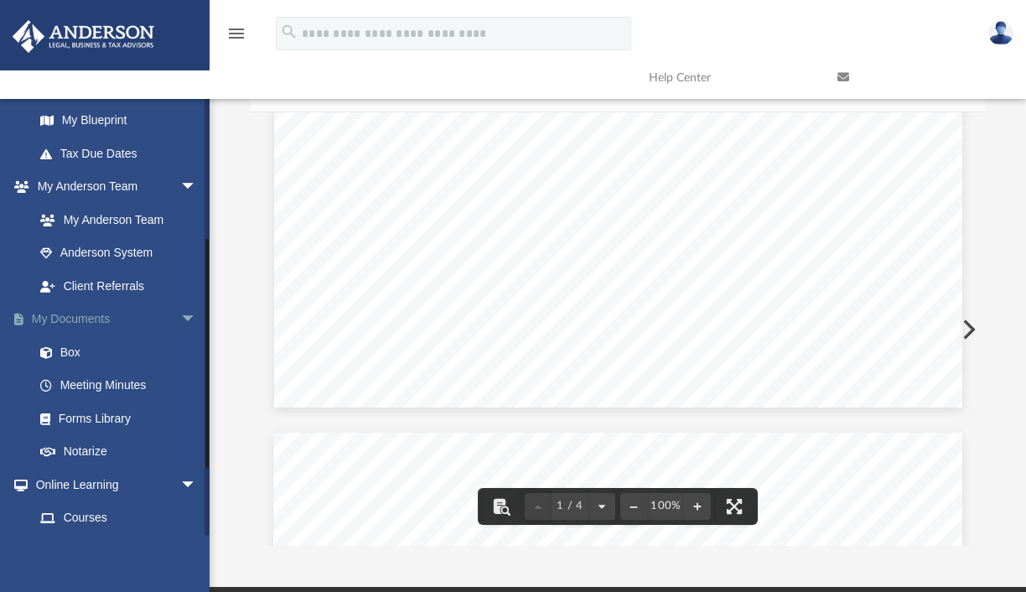
click at [97, 320] on link "My Documents arrow_drop_down" at bounding box center [117, 320] width 210 height 34
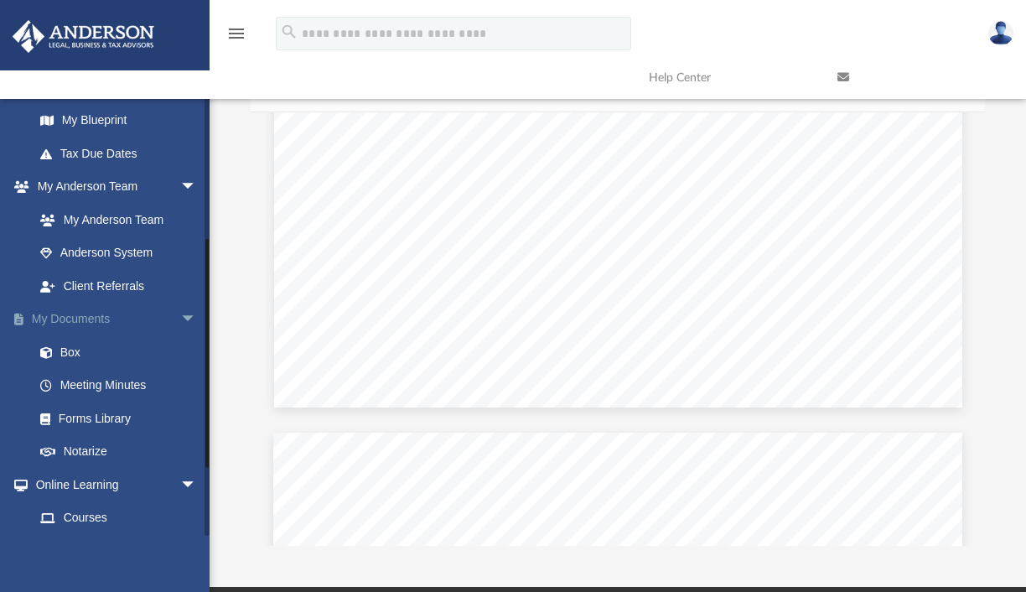
click at [97, 320] on link "My Documents arrow_drop_down" at bounding box center [117, 320] width 210 height 34
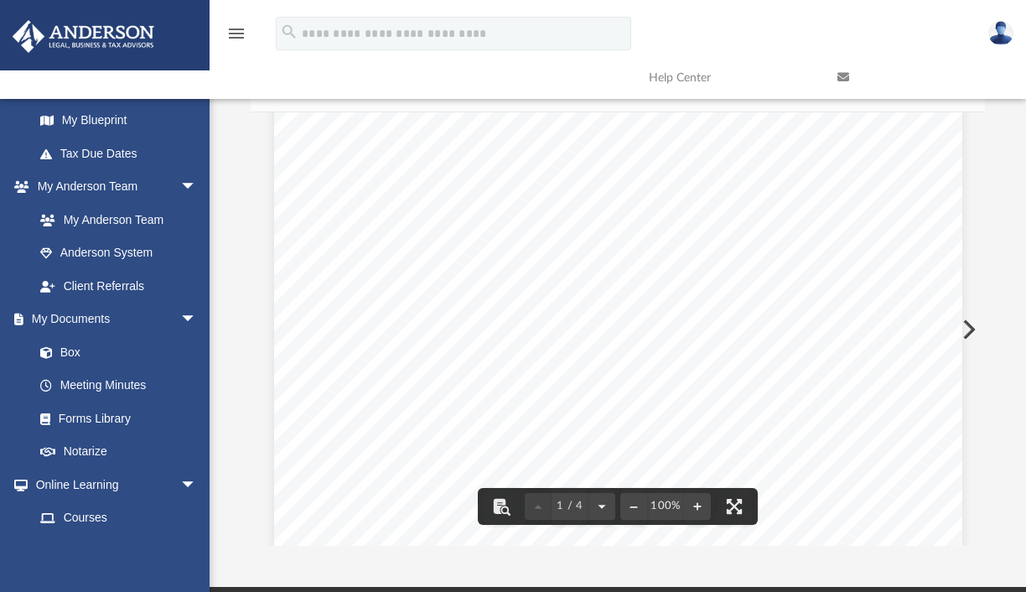
scroll to position [0, 0]
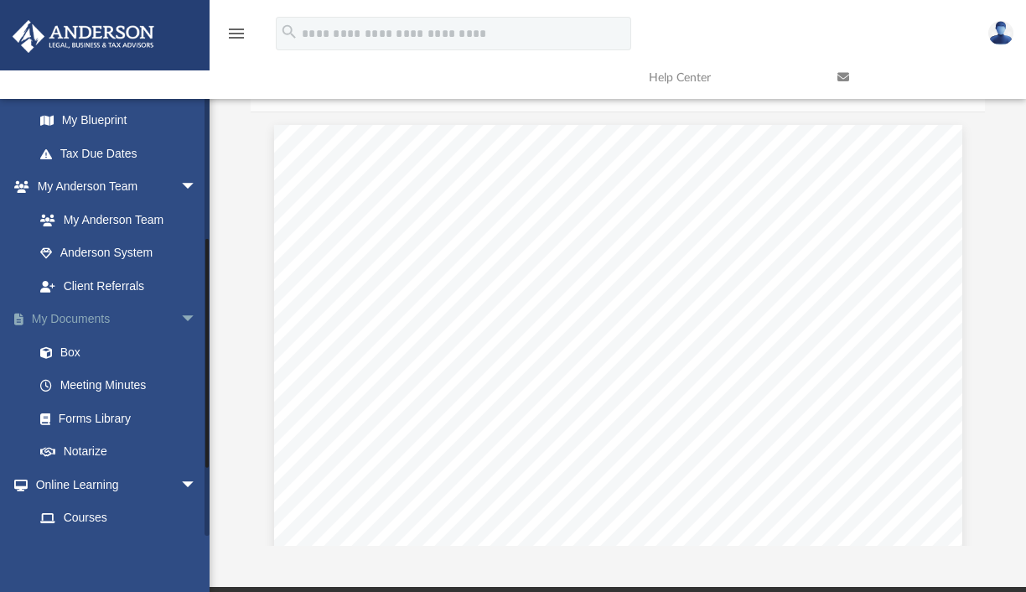
click at [78, 318] on link "My Documents arrow_drop_down" at bounding box center [117, 320] width 210 height 34
click at [75, 351] on link "Box" at bounding box center [122, 352] width 199 height 34
click at [40, 318] on link "My Documents arrow_drop_down" at bounding box center [117, 320] width 210 height 34
click at [74, 319] on link "My Documents arrow_drop_down" at bounding box center [117, 320] width 210 height 34
click at [180, 318] on span "arrow_drop_down" at bounding box center [197, 320] width 34 height 34
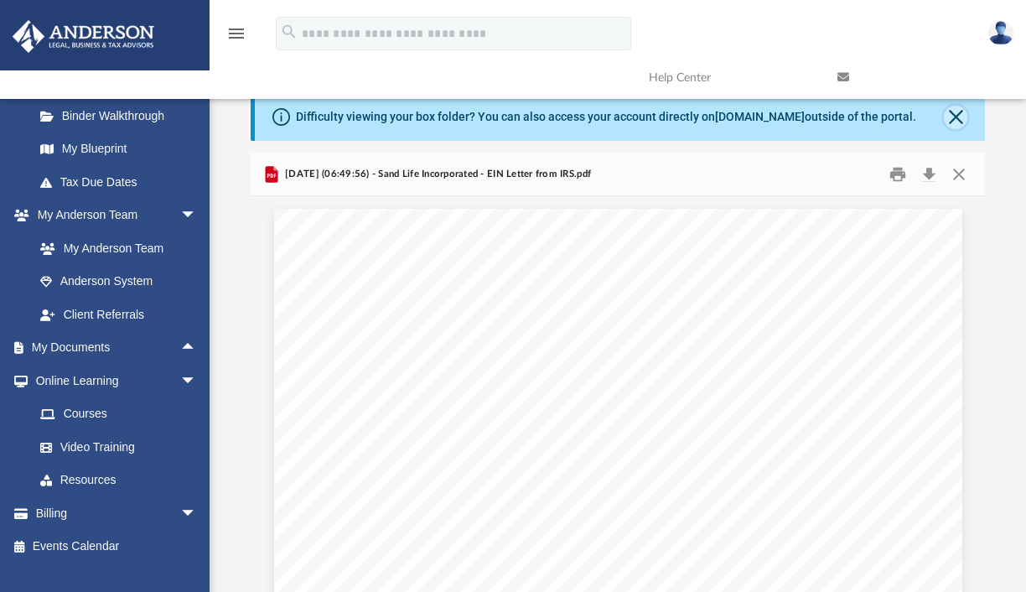
click at [963, 118] on button "Close" at bounding box center [955, 117] width 23 height 23
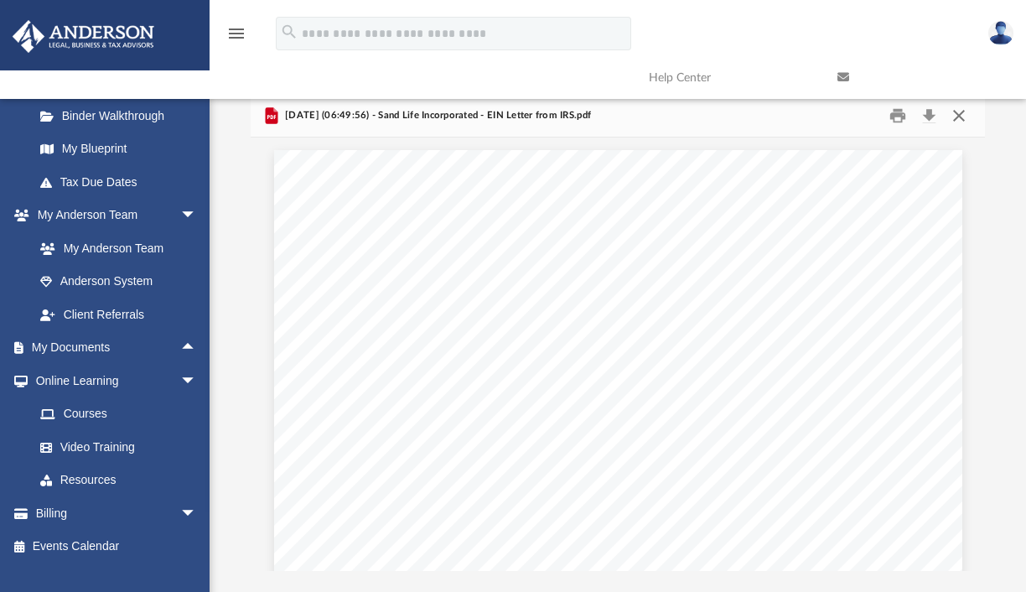
click at [963, 114] on button "Close" at bounding box center [959, 115] width 30 height 26
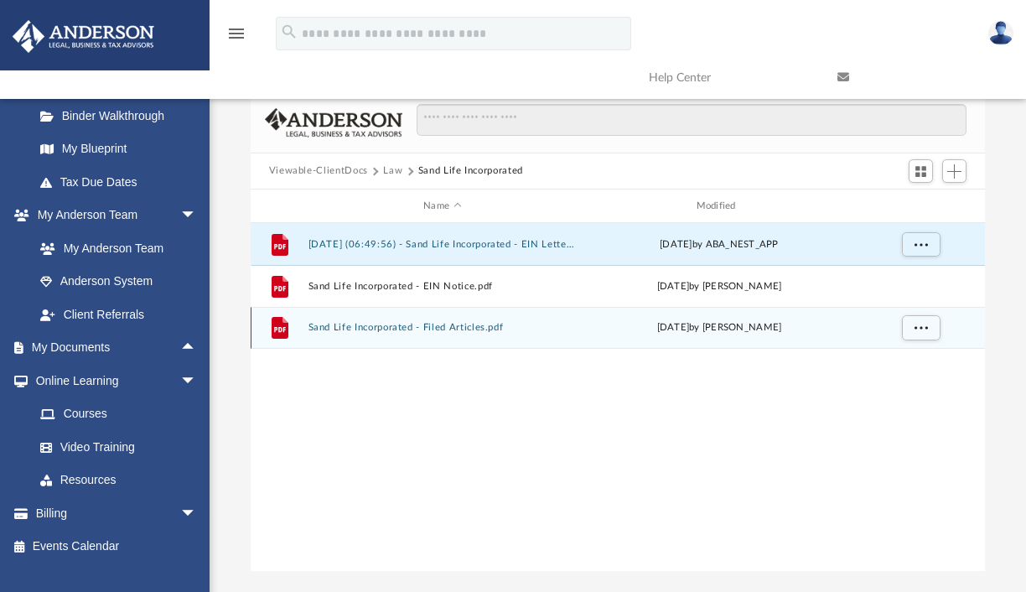
click at [367, 326] on button "Sand Life Incorporated - Filed Articles.pdf" at bounding box center [442, 328] width 269 height 11
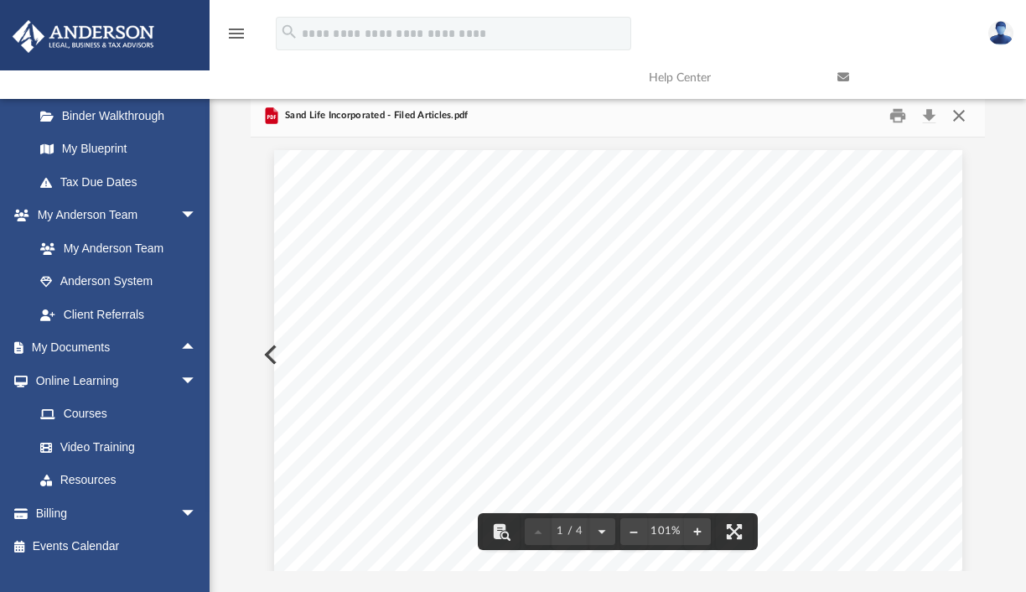
click at [961, 114] on button "Close" at bounding box center [959, 115] width 30 height 26
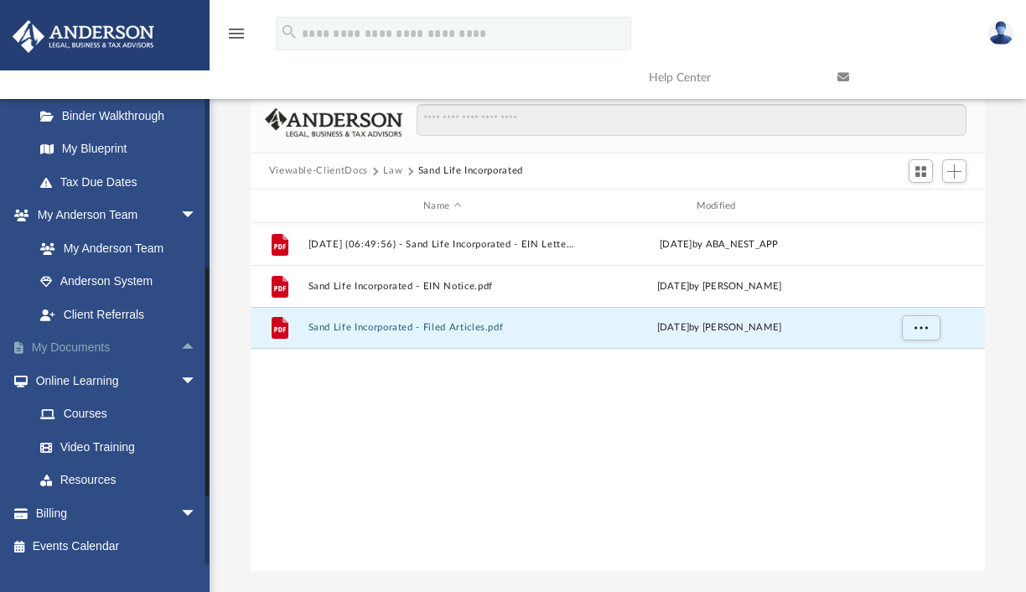
click at [75, 341] on link "My Documents arrow_drop_up" at bounding box center [117, 348] width 210 height 34
click at [180, 344] on span "arrow_drop_up" at bounding box center [197, 348] width 34 height 34
click at [94, 347] on link "My Documents arrow_drop_down" at bounding box center [117, 348] width 210 height 34
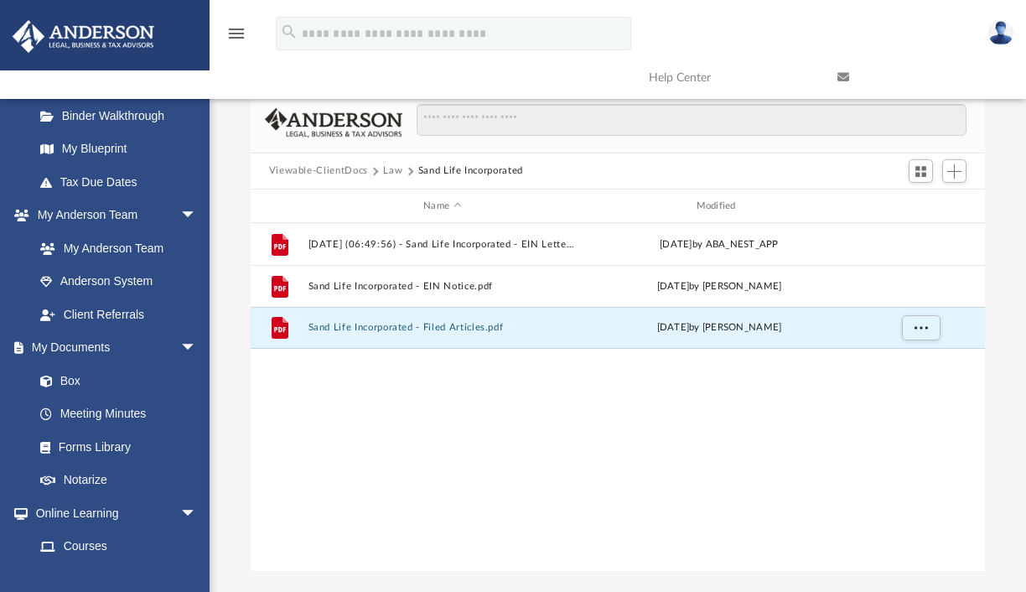
click at [394, 171] on button "Law" at bounding box center [392, 170] width 19 height 15
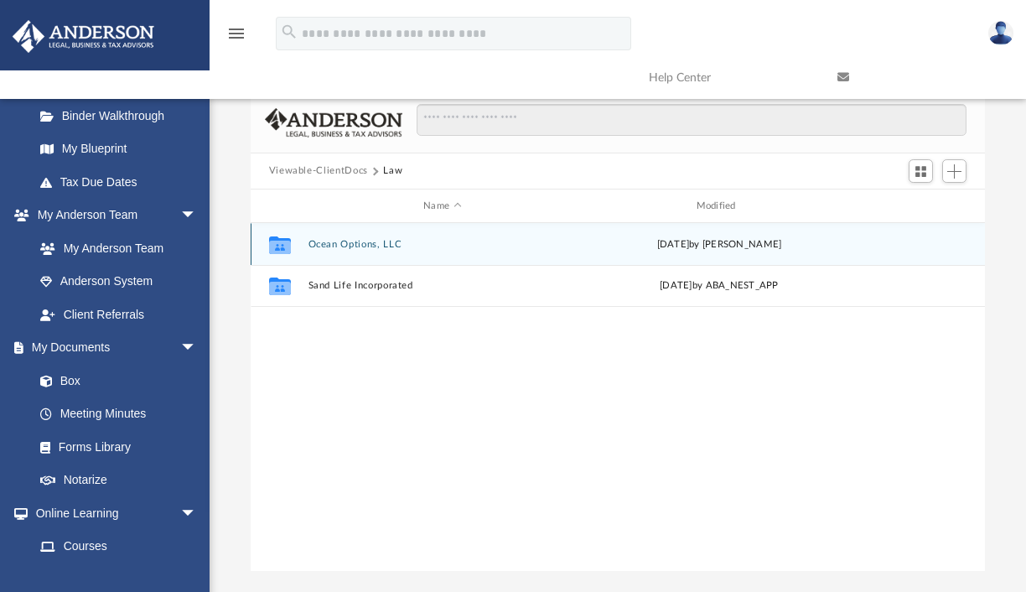
click at [348, 248] on button "Ocean Options, LLC" at bounding box center [442, 244] width 269 height 11
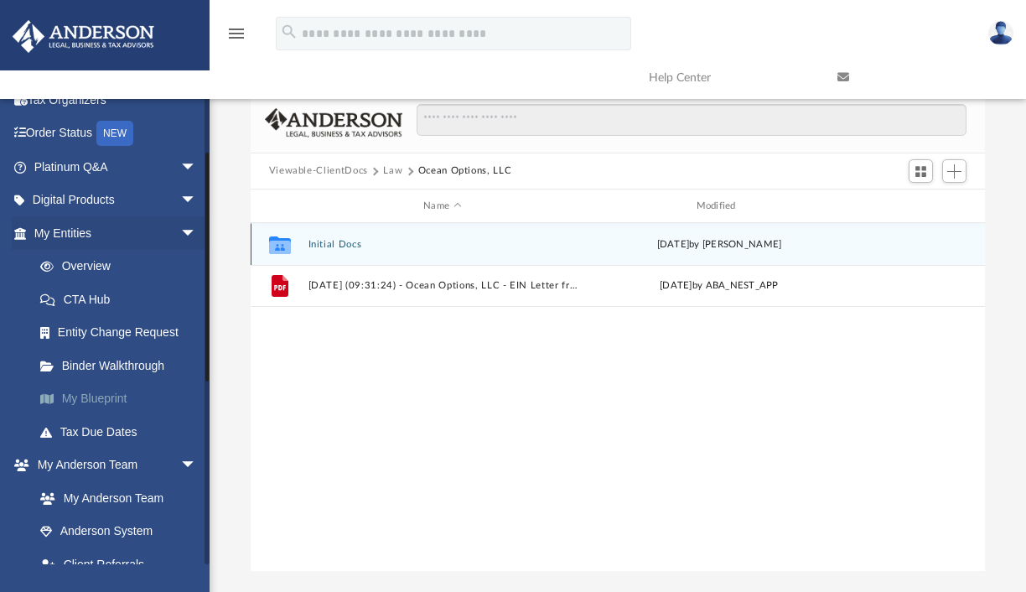
scroll to position [84, 0]
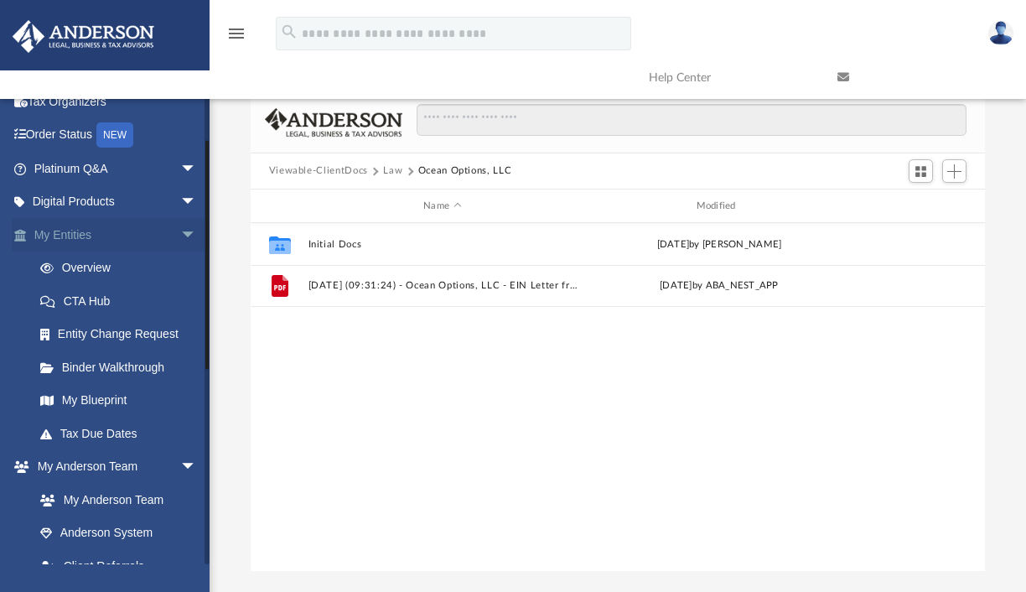
click at [65, 234] on link "My Entities arrow_drop_down" at bounding box center [117, 235] width 210 height 34
click at [181, 230] on span "arrow_drop_down" at bounding box center [197, 235] width 34 height 34
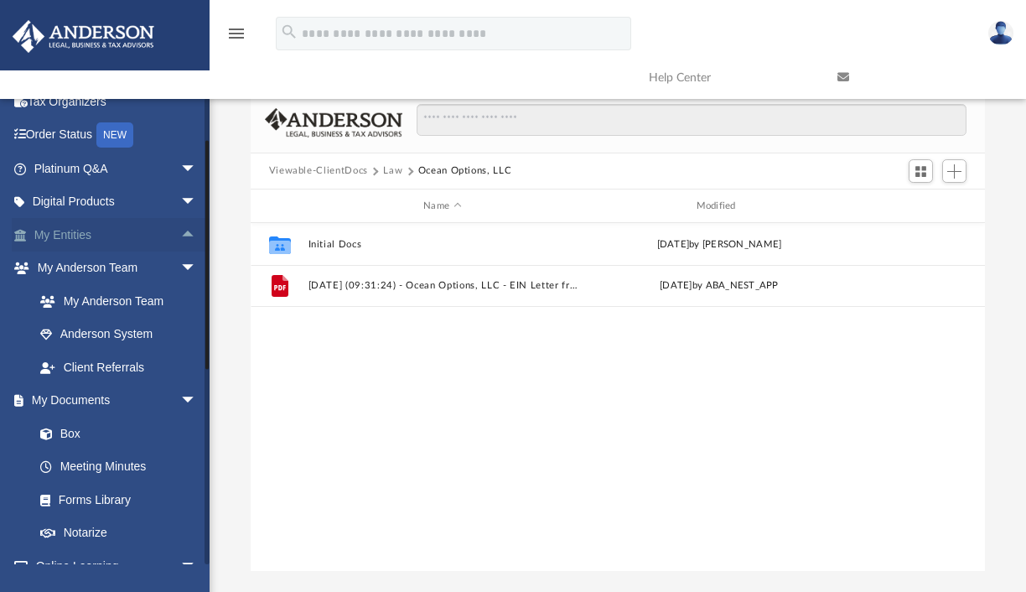
click at [181, 230] on span "arrow_drop_up" at bounding box center [197, 235] width 34 height 34
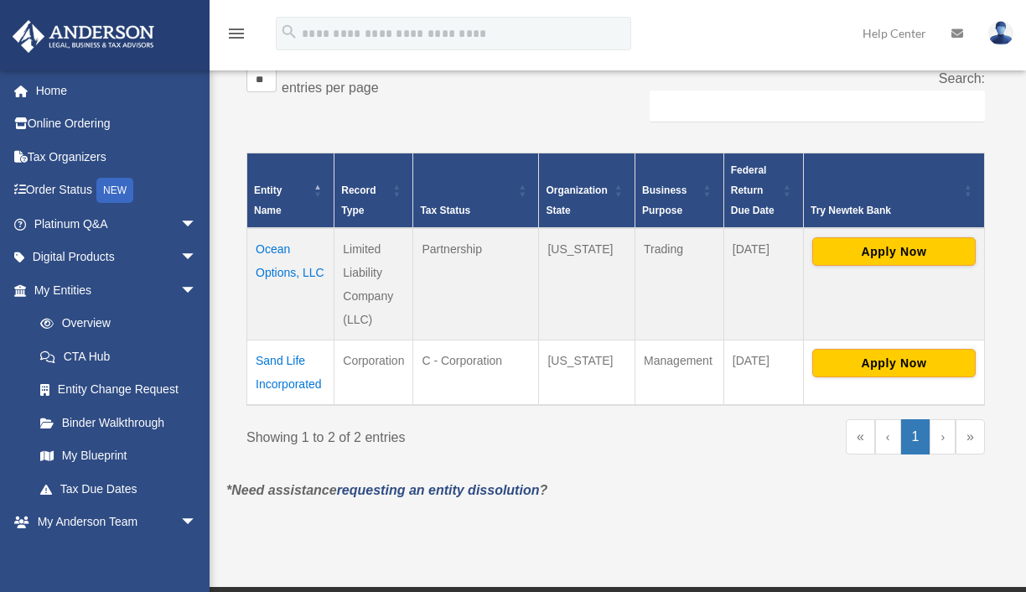
scroll to position [335, 0]
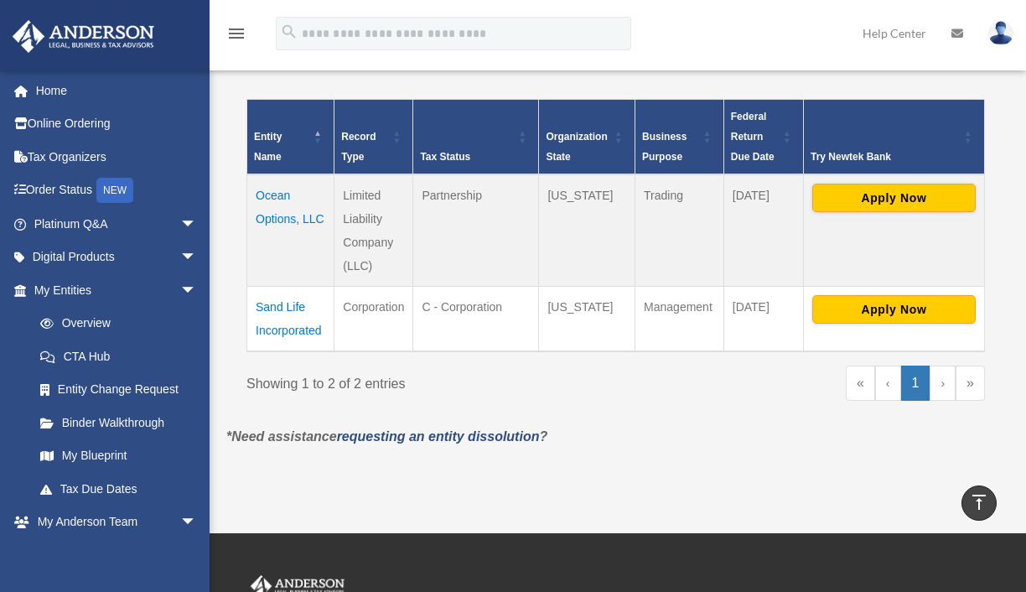
click at [286, 214] on td "Ocean Options, LLC" at bounding box center [290, 230] width 87 height 112
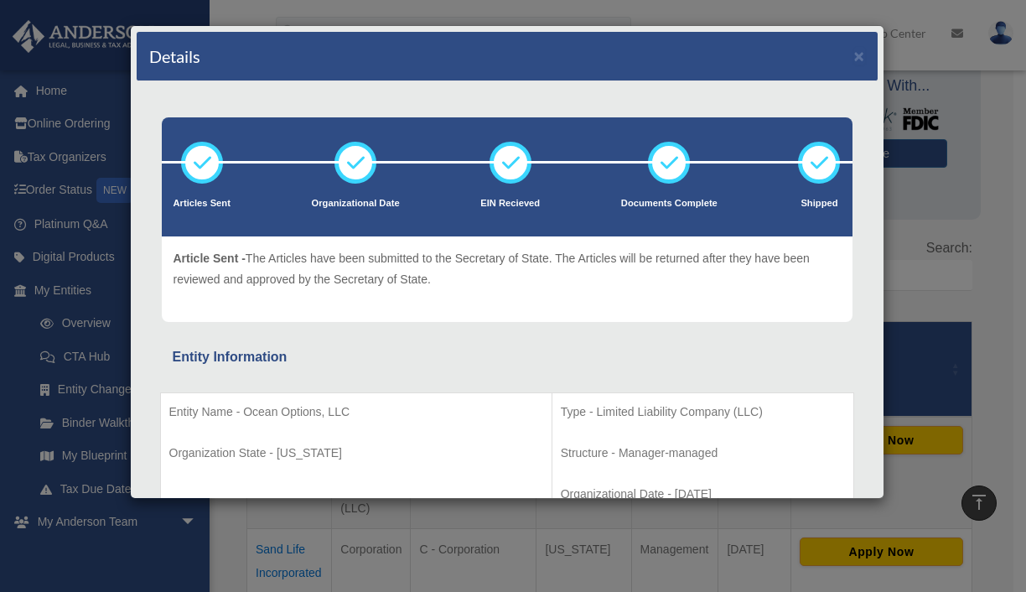
scroll to position [84, 0]
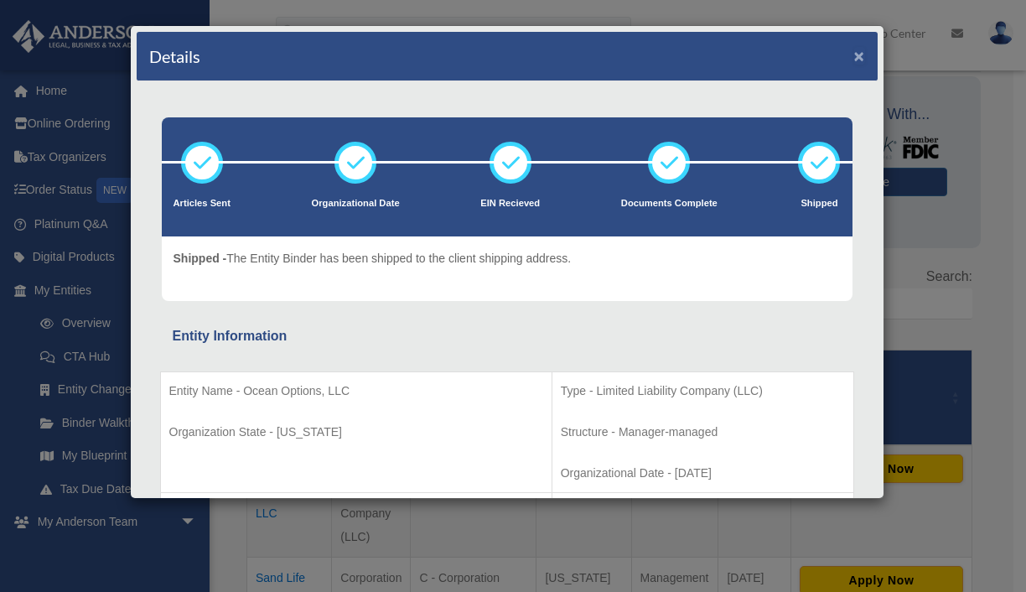
click at [854, 54] on button "×" at bounding box center [859, 56] width 11 height 18
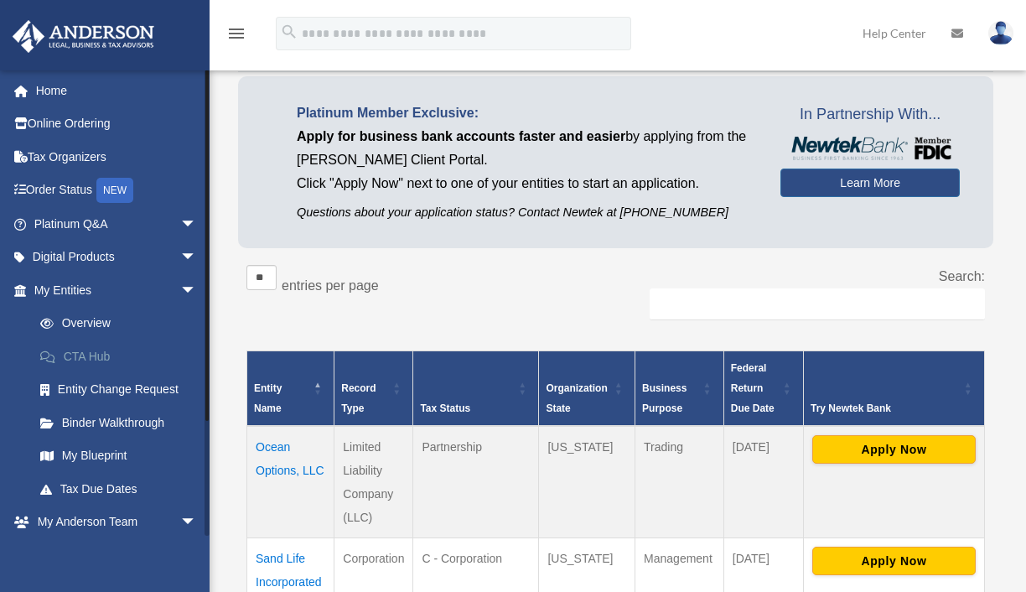
click at [92, 353] on link "CTA Hub" at bounding box center [122, 356] width 199 height 34
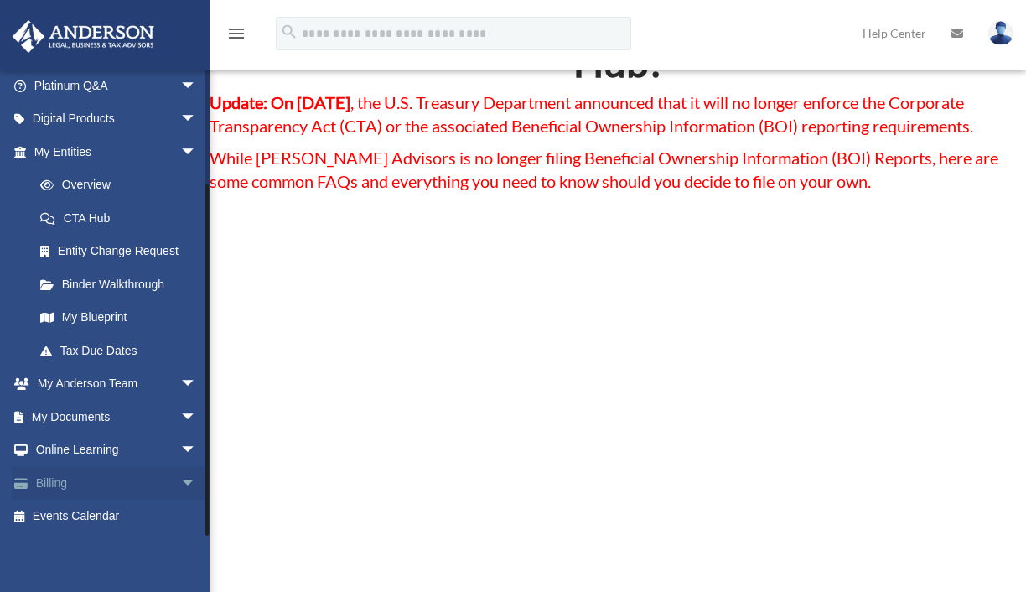
scroll to position [168, 0]
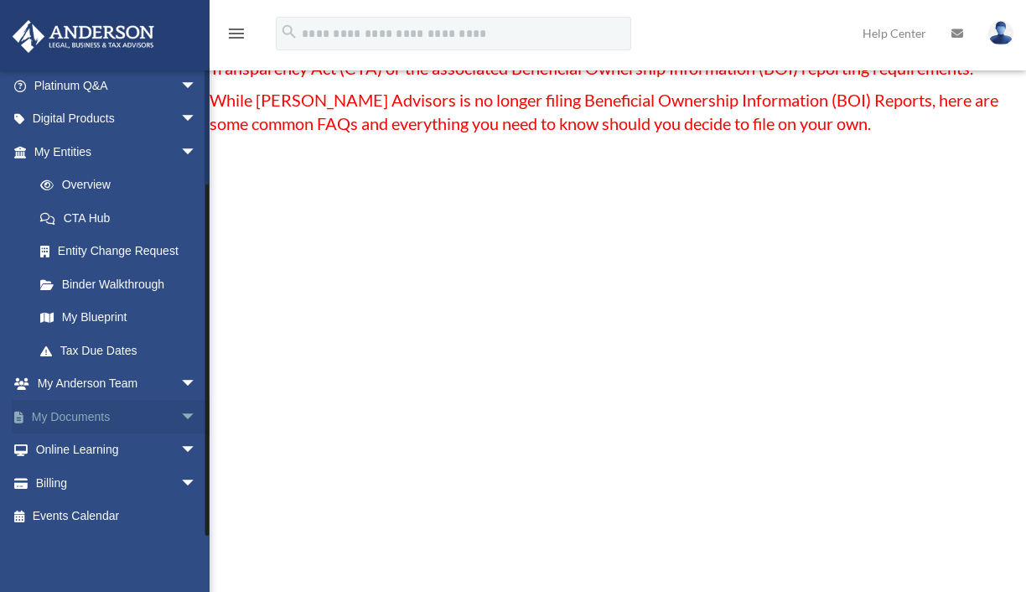
click at [103, 416] on link "My Documents arrow_drop_down" at bounding box center [117, 417] width 210 height 34
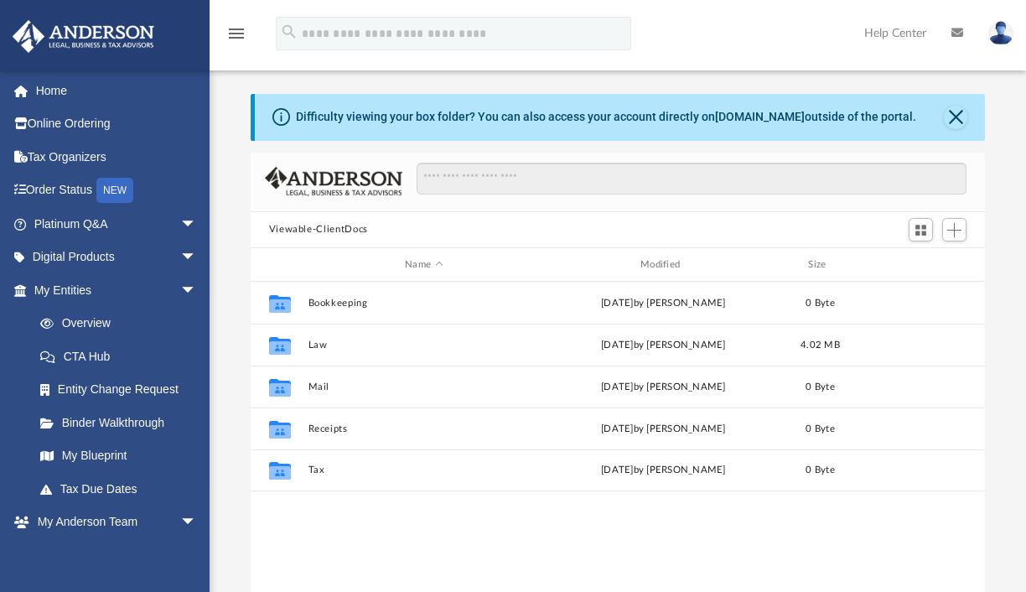
scroll to position [368, 722]
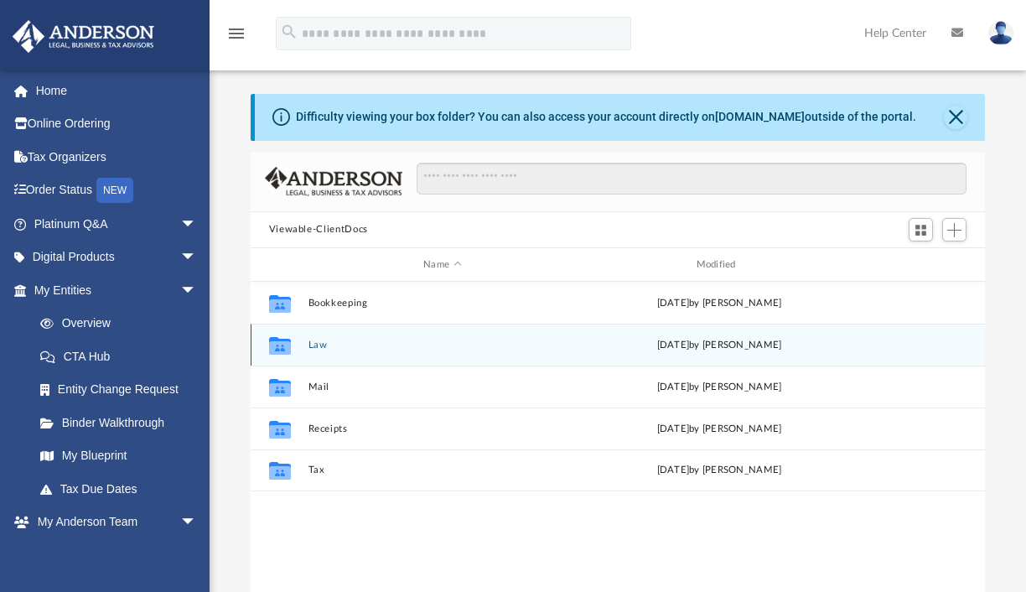
click at [315, 345] on button "Law" at bounding box center [442, 344] width 269 height 11
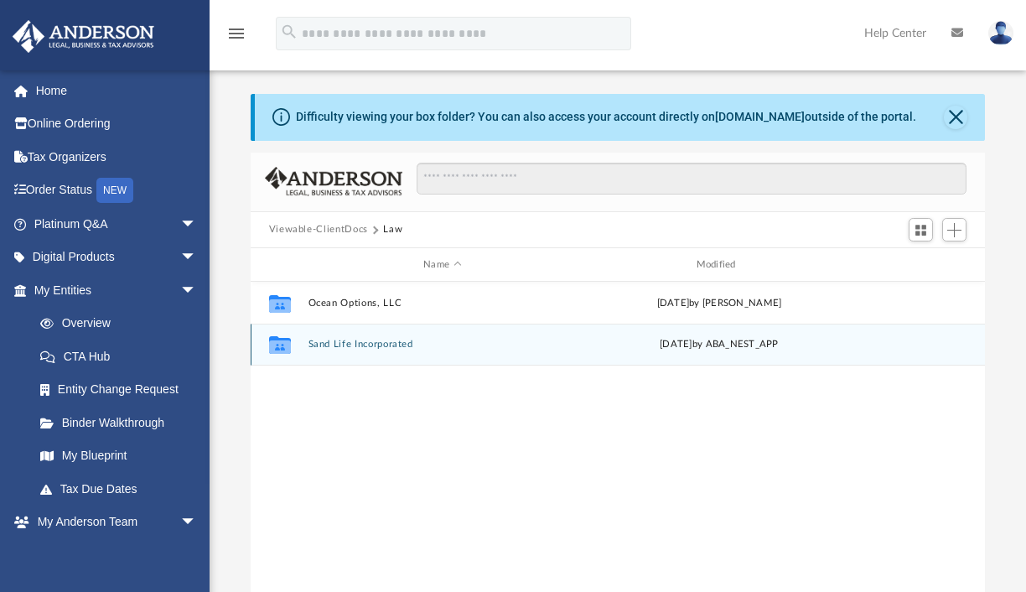
click at [338, 340] on button "Sand Life Incorporated" at bounding box center [442, 344] width 269 height 11
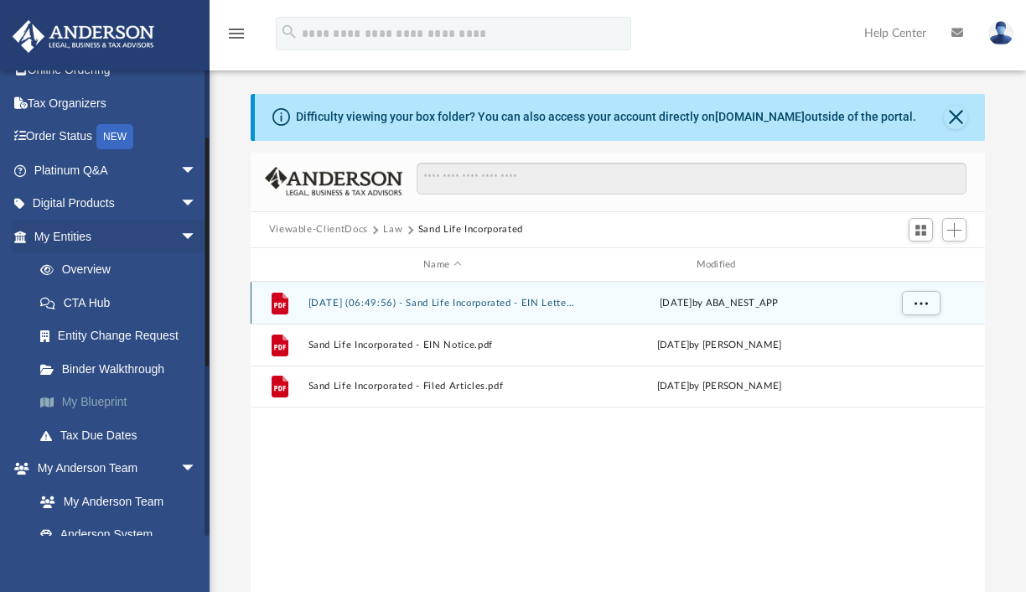
scroll to position [0, 0]
